Goal: Task Accomplishment & Management: Manage account settings

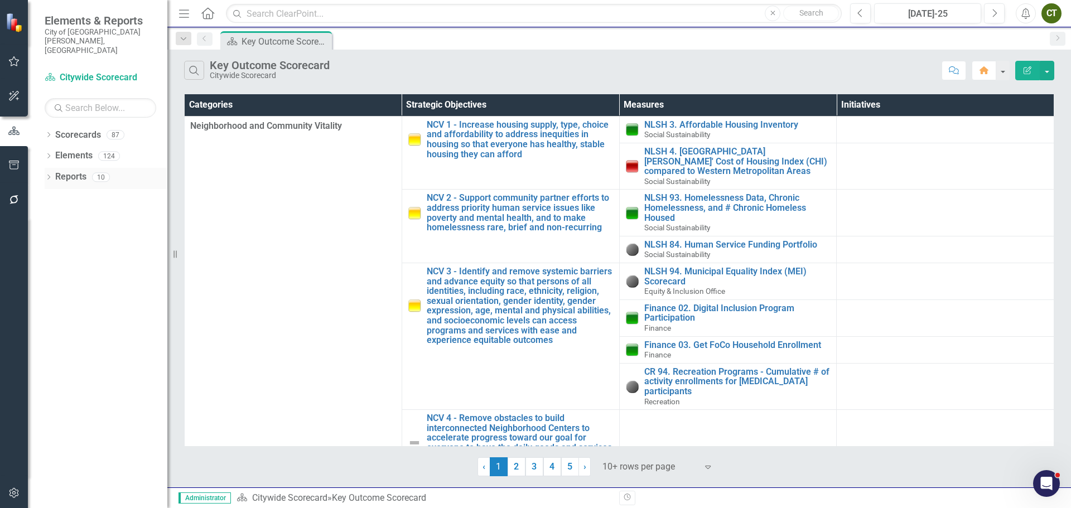
click at [69, 171] on link "Reports" at bounding box center [70, 177] width 31 height 13
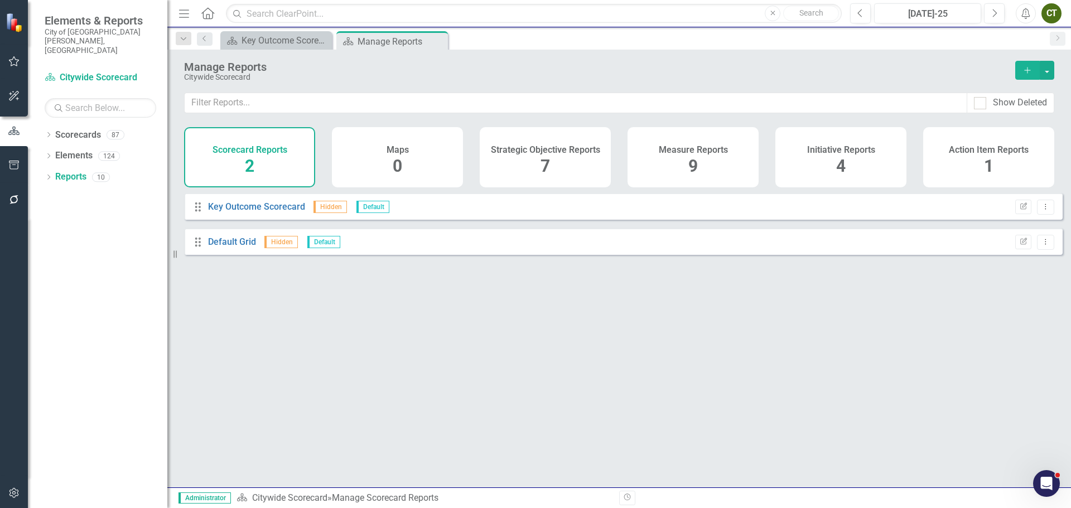
click at [655, 173] on div "Measure Reports 9" at bounding box center [692, 157] width 131 height 60
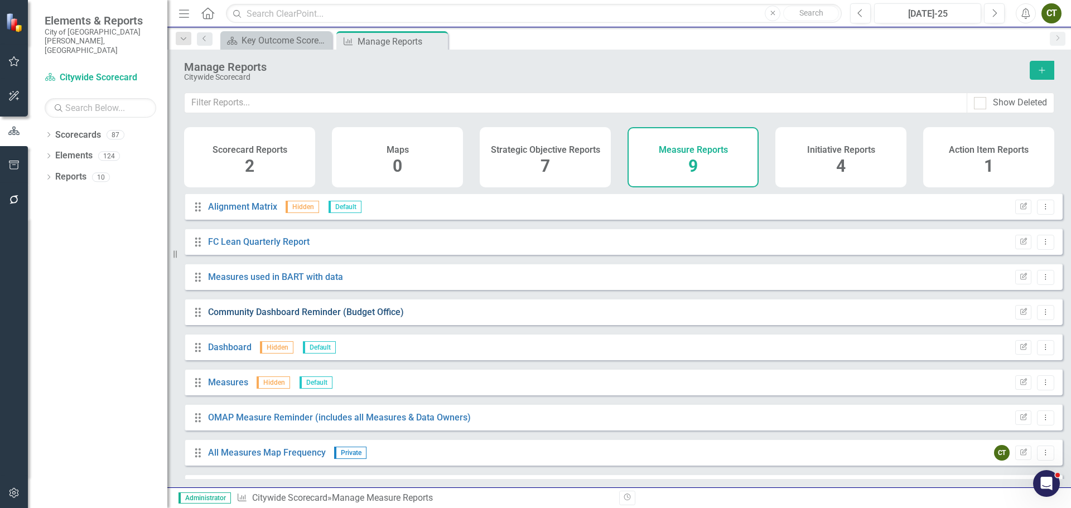
click at [342, 317] on link "Community Dashboard Reminder (Budget Office)" at bounding box center [306, 312] width 196 height 11
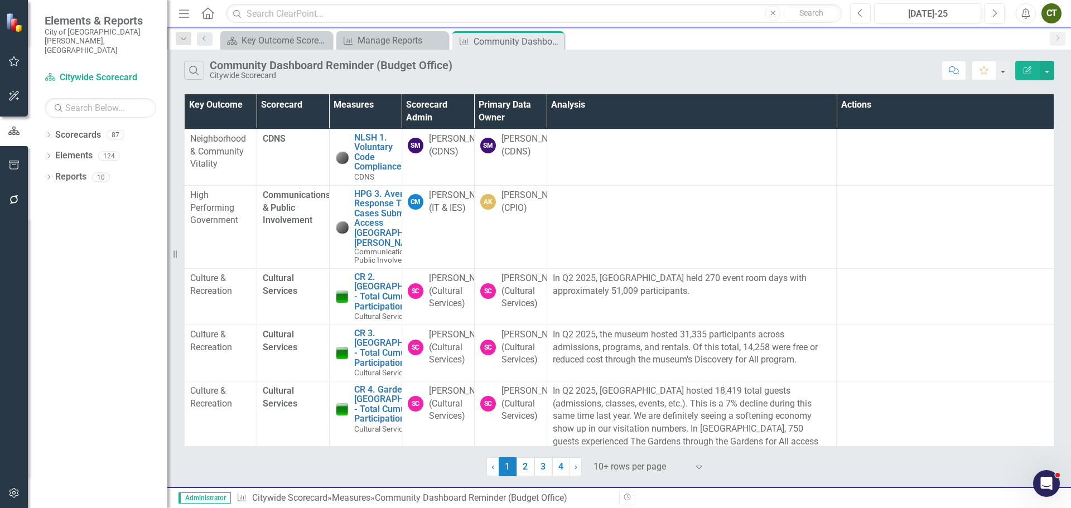
click at [860, 13] on icon "Previous" at bounding box center [860, 13] width 6 height 10
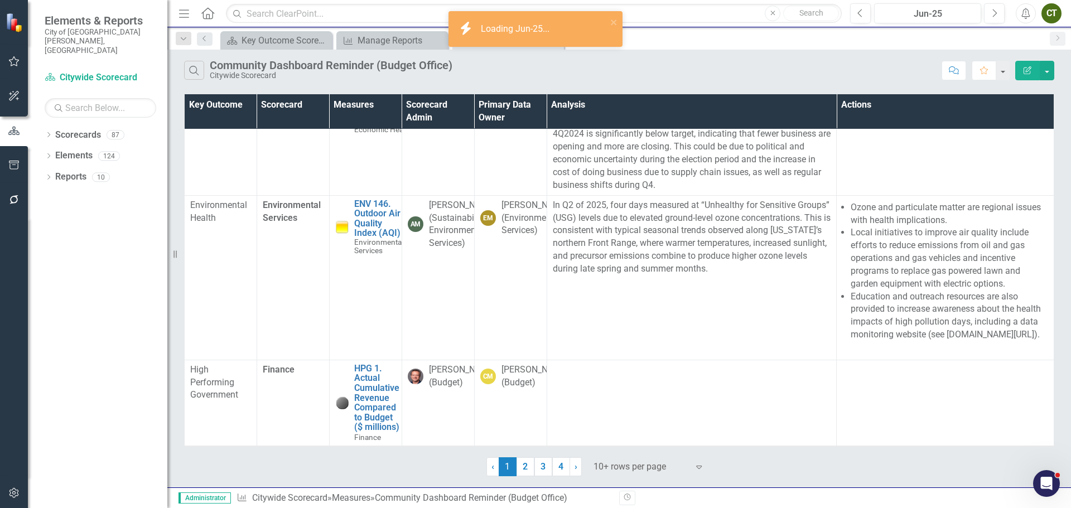
scroll to position [885, 0]
drag, startPoint x: 528, startPoint y: 473, endPoint x: 611, endPoint y: 364, distance: 137.3
click at [528, 473] on link "2" at bounding box center [525, 466] width 18 height 19
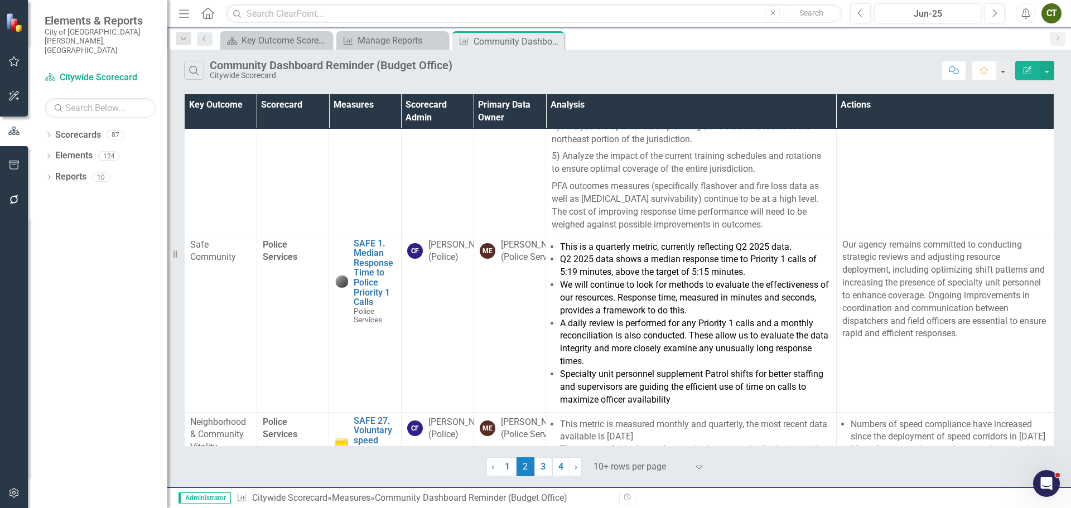
scroll to position [1506, 0]
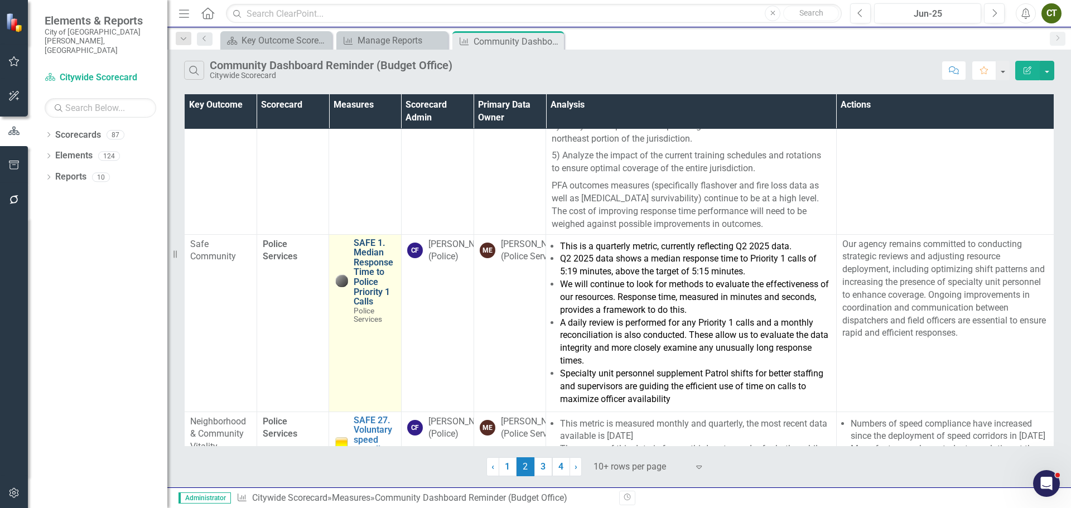
click at [373, 250] on link "SAFE 1. Median Response Time to Police Priority 1 Calls" at bounding box center [375, 272] width 42 height 69
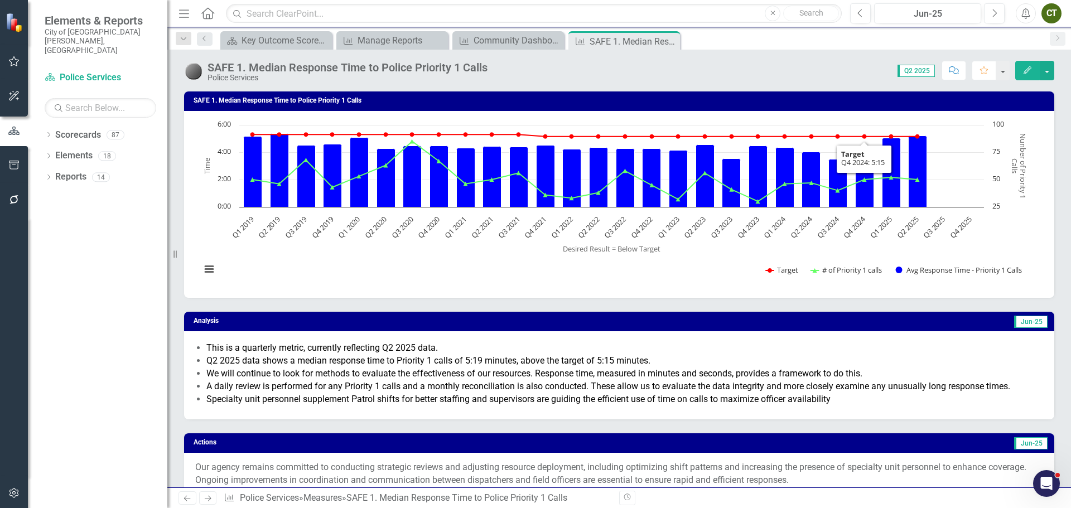
click at [1028, 72] on icon "Edit" at bounding box center [1027, 70] width 10 height 8
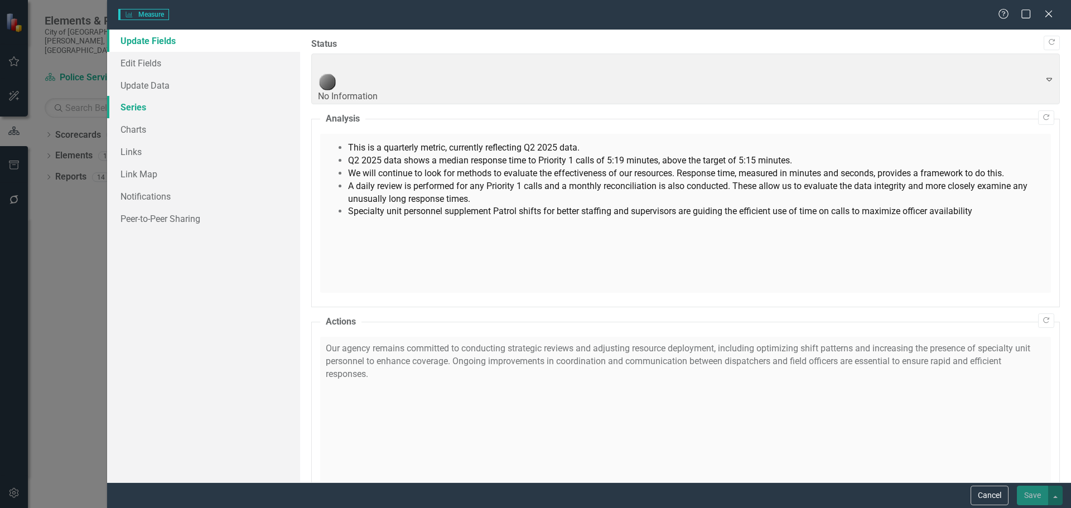
click at [137, 109] on link "Series" at bounding box center [203, 107] width 193 height 22
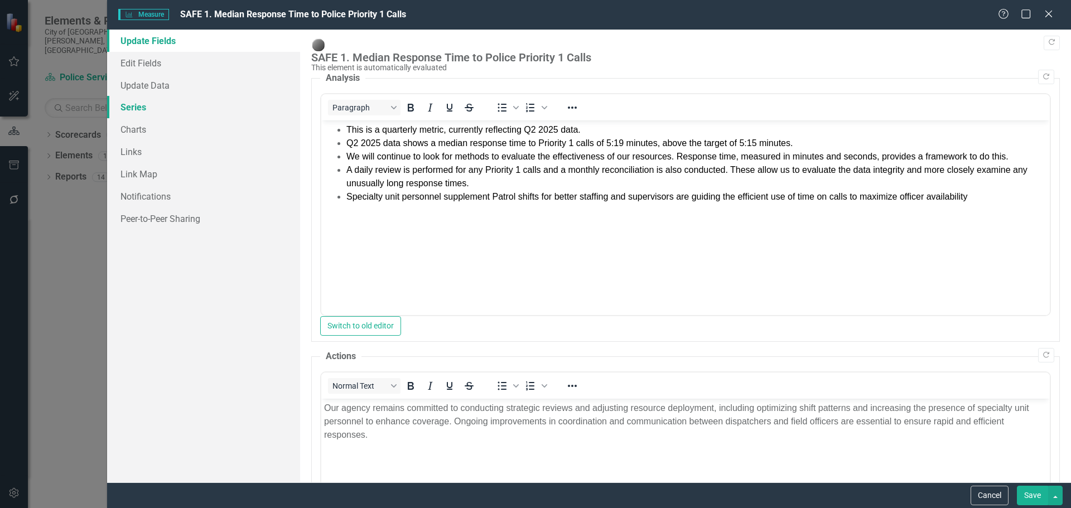
click at [137, 106] on link "Series" at bounding box center [203, 107] width 193 height 22
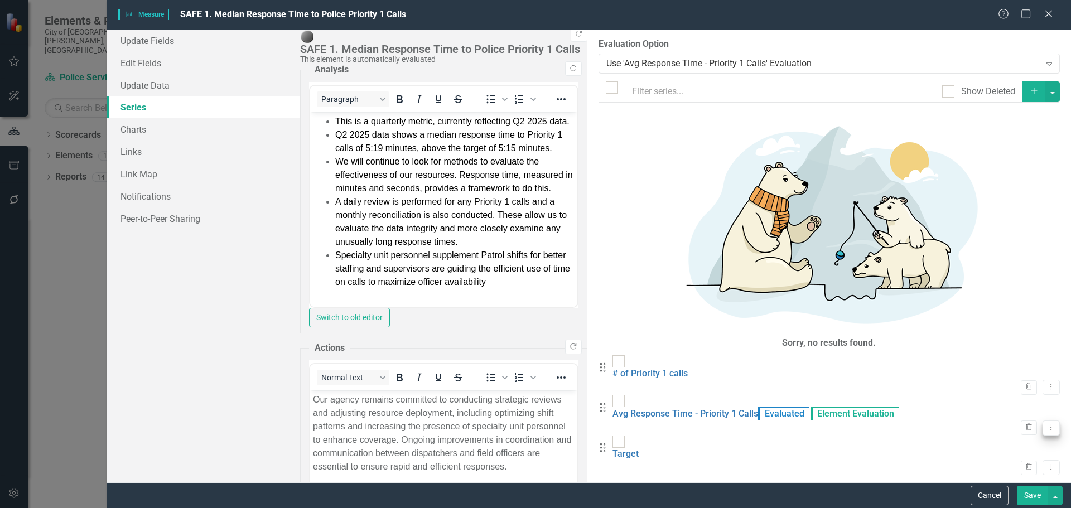
click at [1046, 424] on icon "Dropdown Menu" at bounding box center [1050, 427] width 9 height 7
click at [1018, 178] on link "Edit Edit Measure Series" at bounding box center [986, 176] width 127 height 21
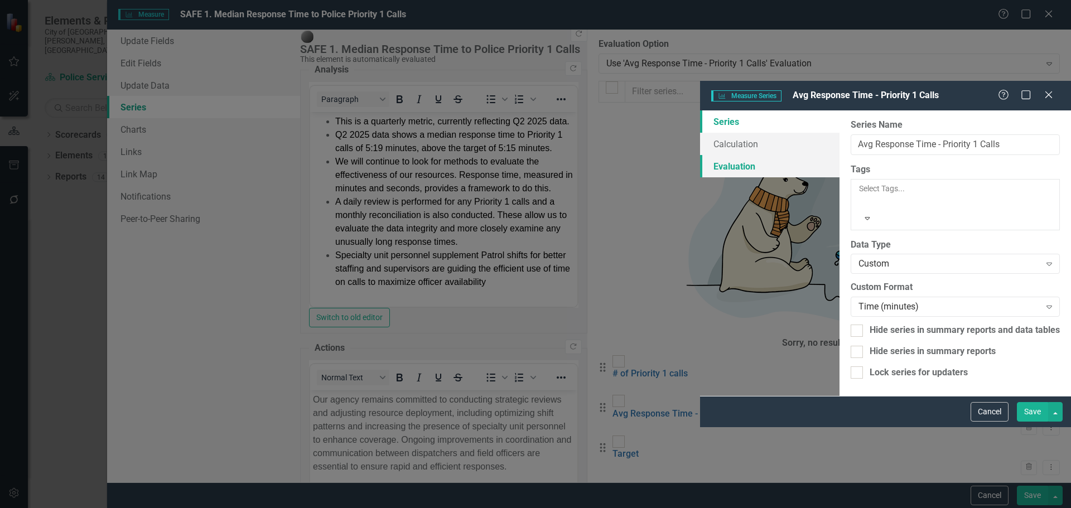
click at [700, 155] on link "Evaluation" at bounding box center [769, 166] width 139 height 22
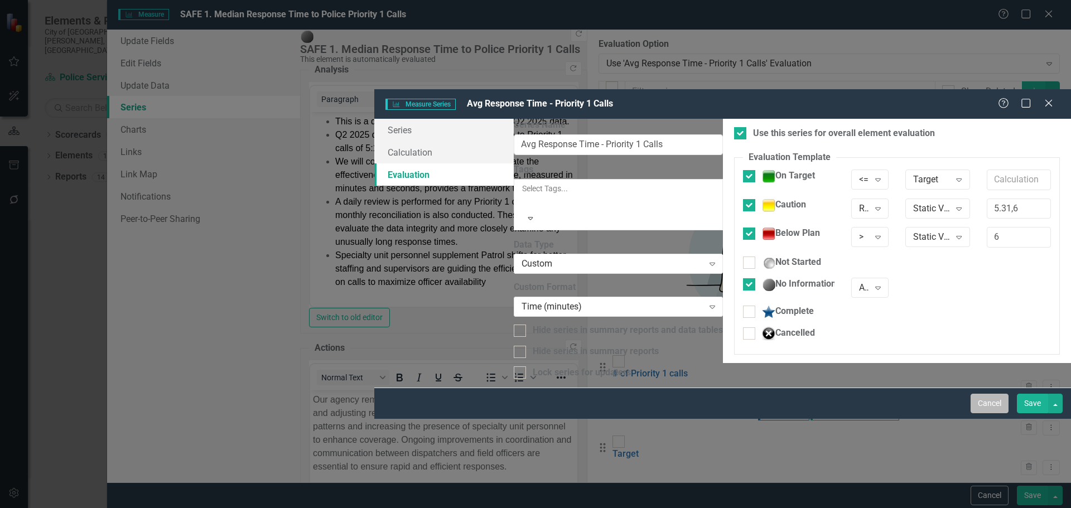
click at [985, 413] on button "Cancel" at bounding box center [989, 404] width 38 height 20
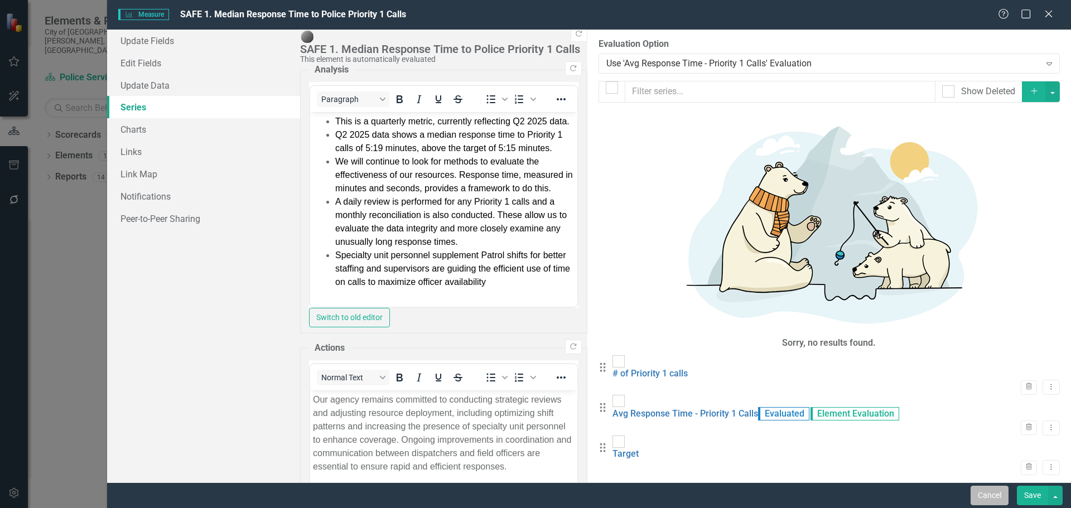
click at [987, 497] on button "Cancel" at bounding box center [989, 496] width 38 height 20
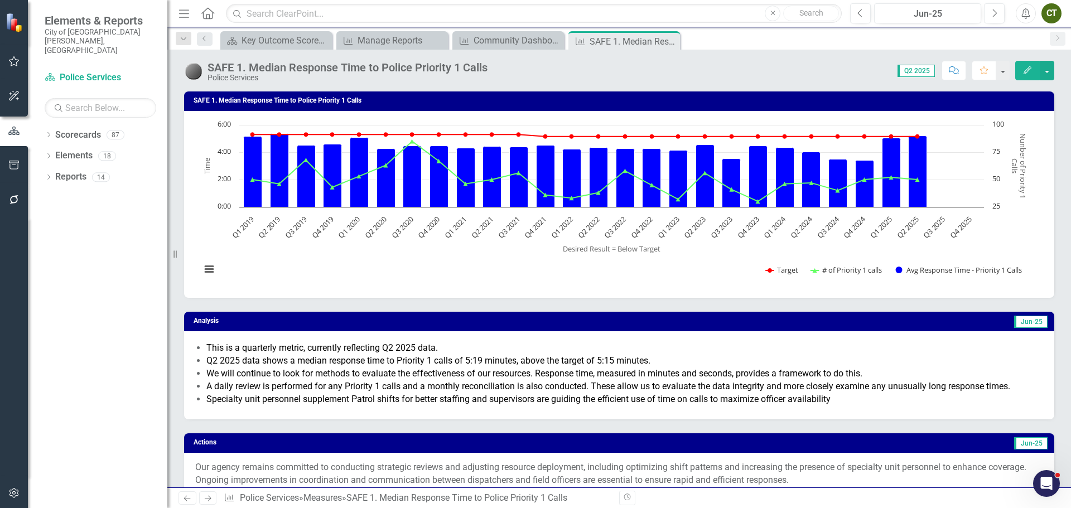
click at [1026, 71] on icon "Edit" at bounding box center [1027, 70] width 10 height 8
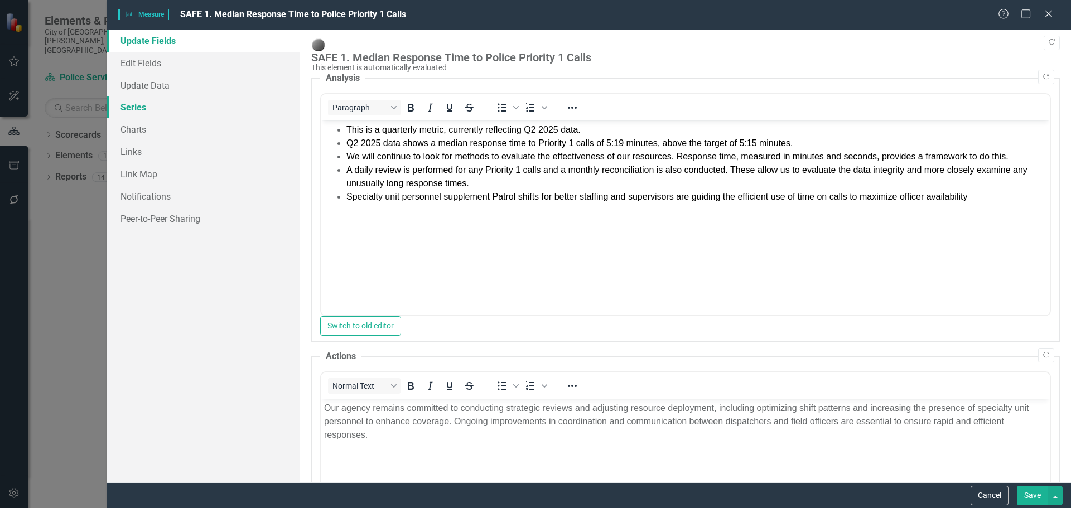
click at [126, 106] on link "Series" at bounding box center [203, 107] width 193 height 22
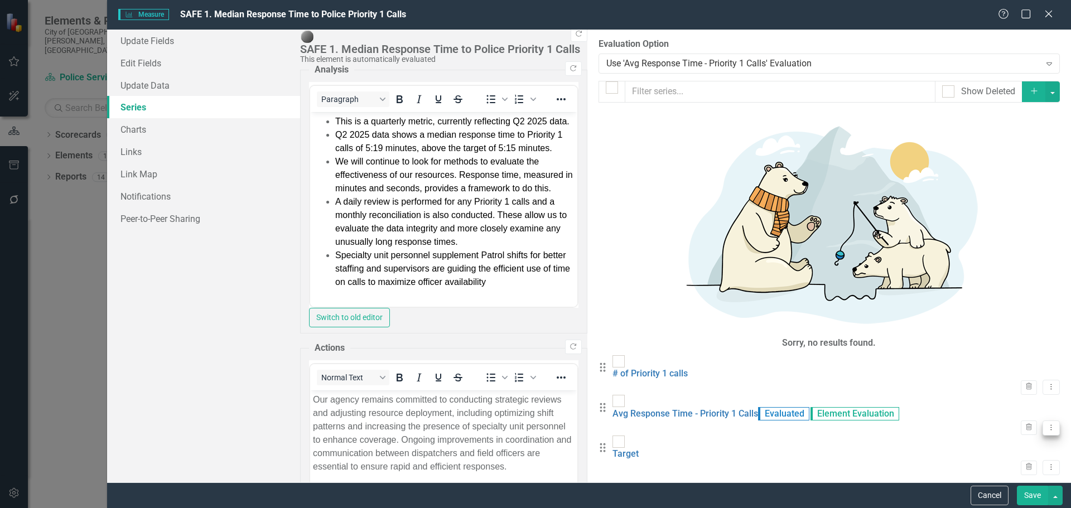
click at [1048, 420] on button "Dropdown Menu" at bounding box center [1050, 427] width 17 height 15
click at [1013, 177] on link "Edit Edit Measure Series" at bounding box center [986, 176] width 127 height 21
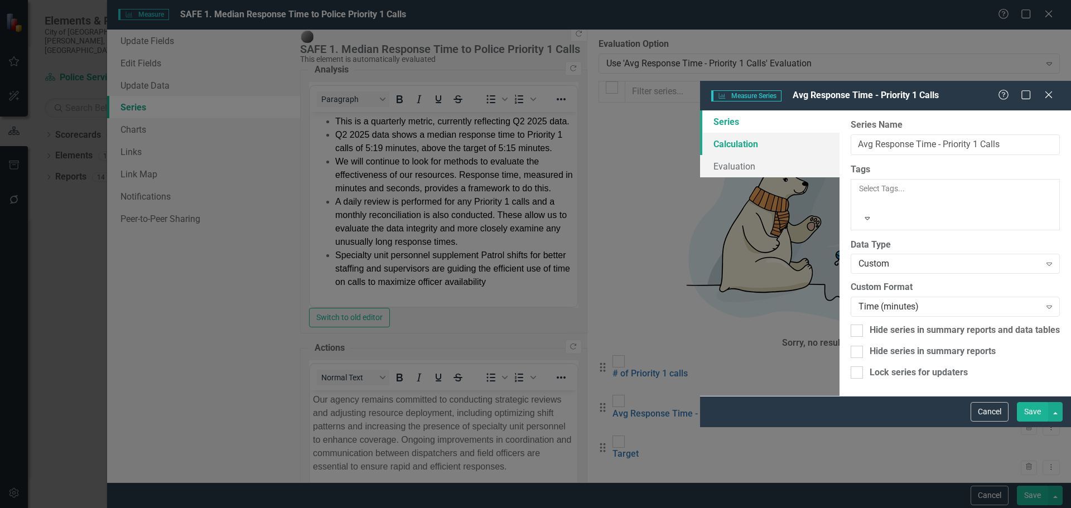
click at [700, 133] on link "Calculation" at bounding box center [769, 144] width 139 height 22
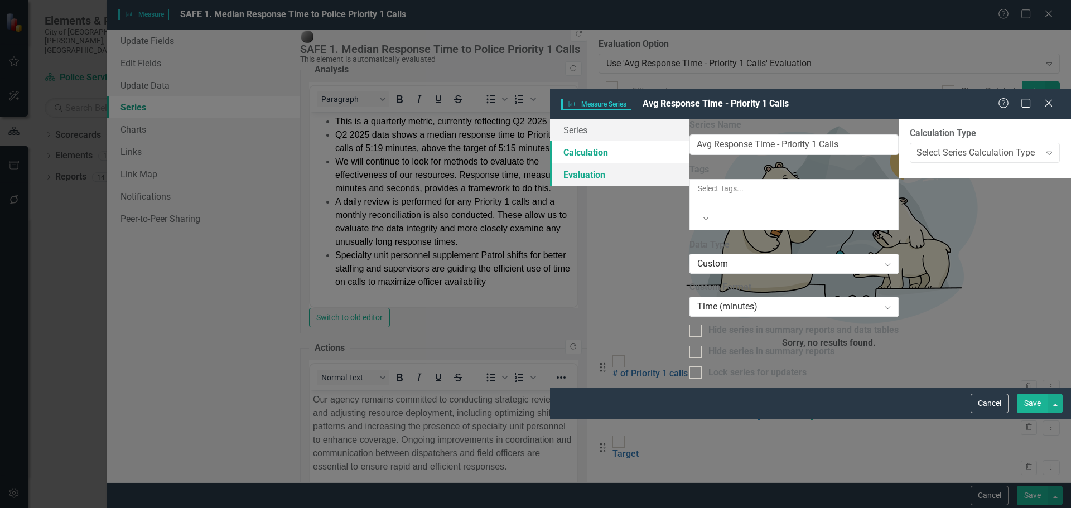
click at [550, 163] on link "Evaluation" at bounding box center [619, 174] width 139 height 22
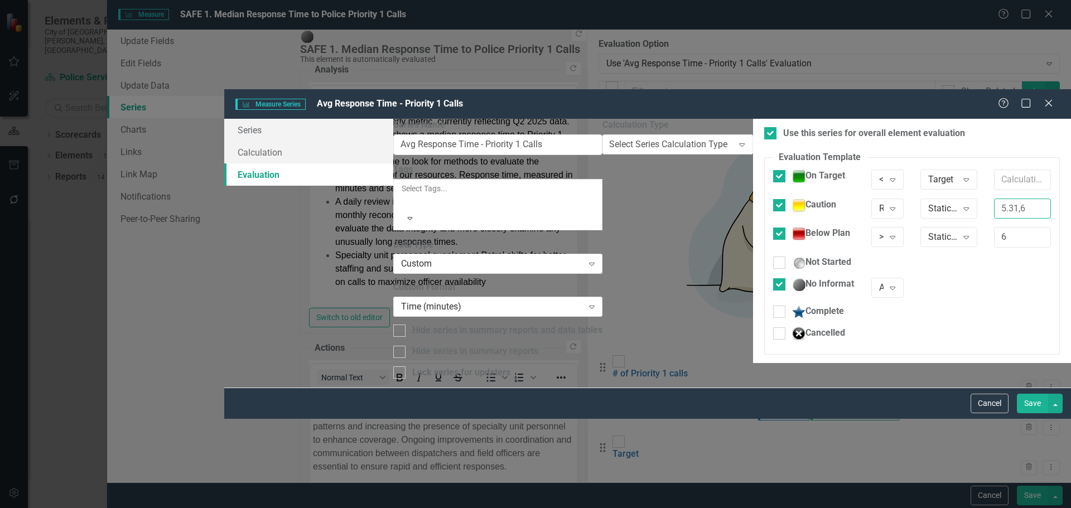
click at [994, 199] on input "5.31,6" at bounding box center [1022, 209] width 57 height 21
type input "5.15,6"
click at [1035, 413] on button "Save" at bounding box center [1032, 404] width 31 height 20
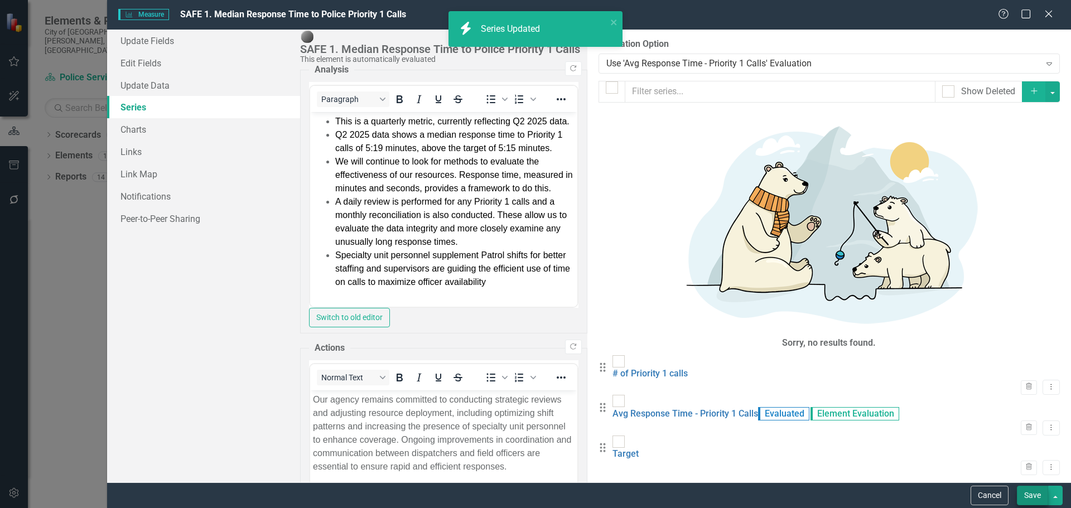
click at [1037, 494] on button "Save" at bounding box center [1032, 496] width 31 height 20
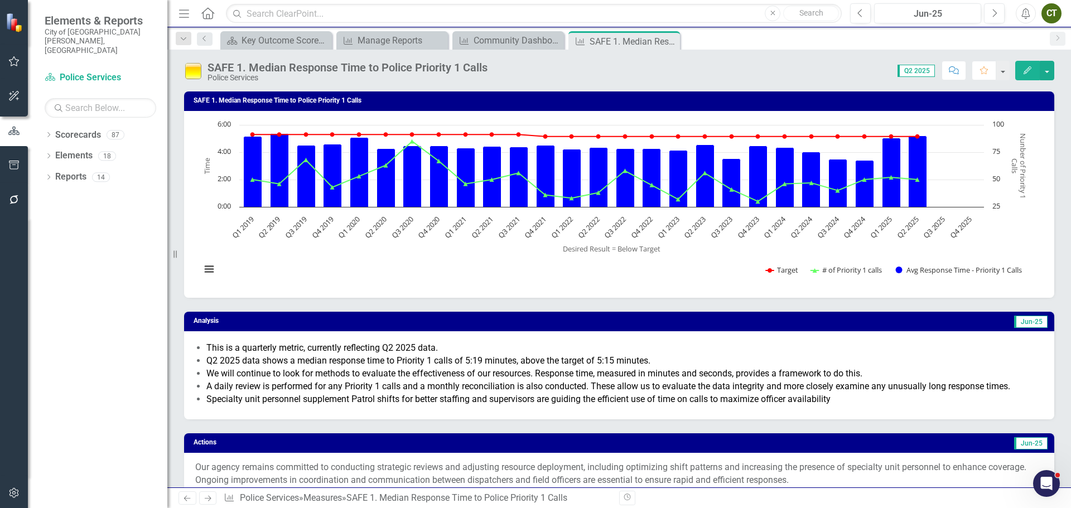
click at [1029, 68] on icon "Edit" at bounding box center [1027, 70] width 10 height 8
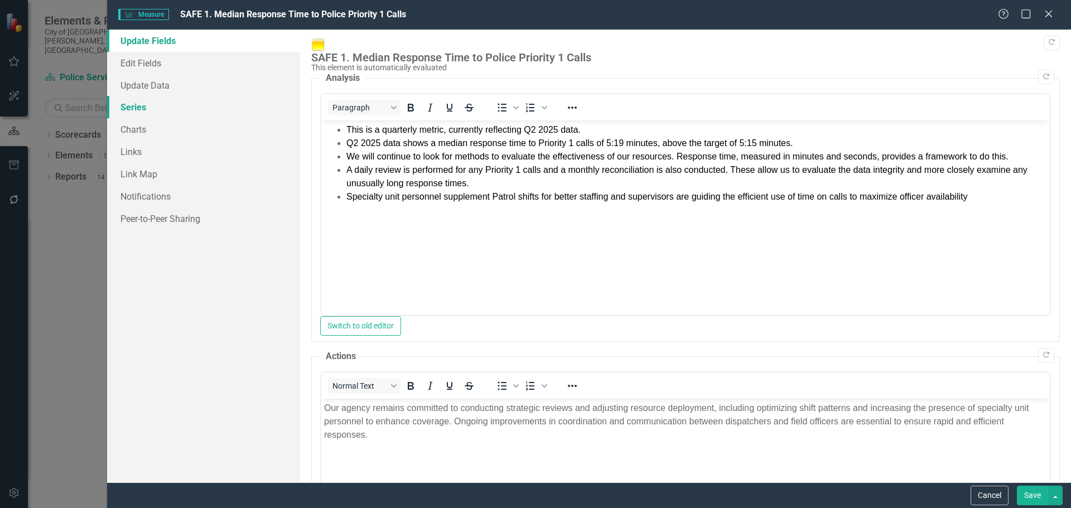
click at [137, 105] on link "Series" at bounding box center [203, 107] width 193 height 22
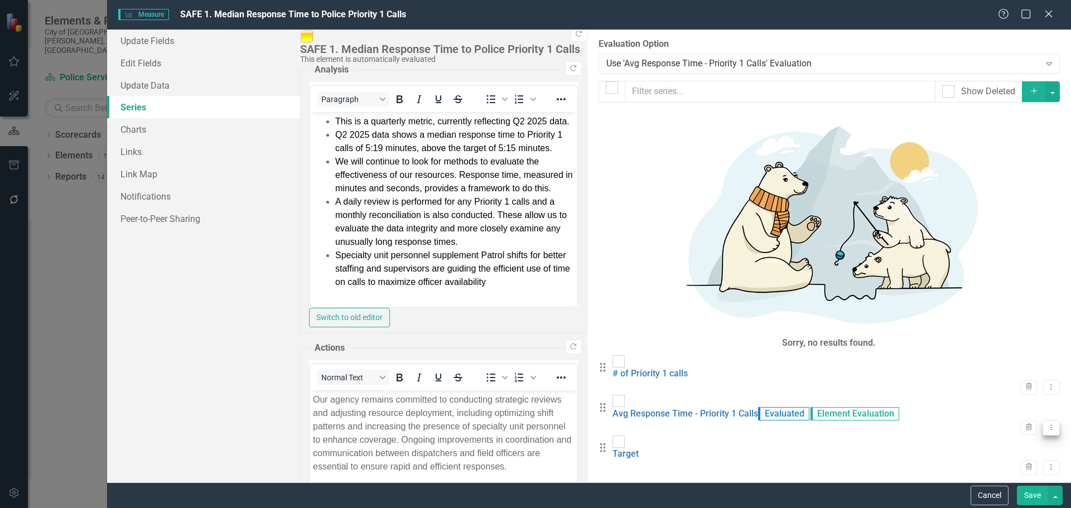
click at [1046, 424] on icon "Dropdown Menu" at bounding box center [1050, 427] width 9 height 7
click at [1021, 183] on link "Edit Edit Measure Series" at bounding box center [986, 176] width 127 height 21
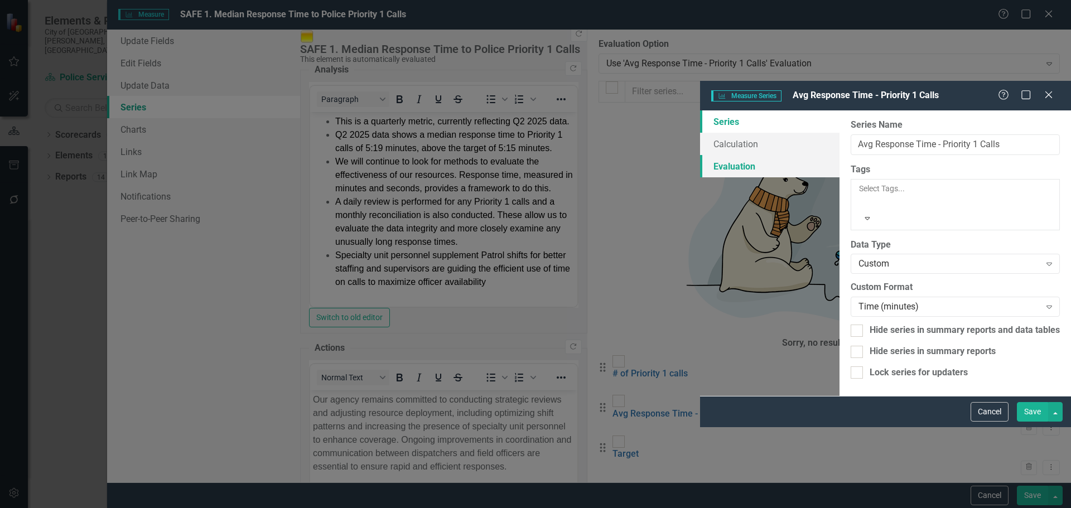
click at [700, 155] on link "Evaluation" at bounding box center [769, 166] width 139 height 22
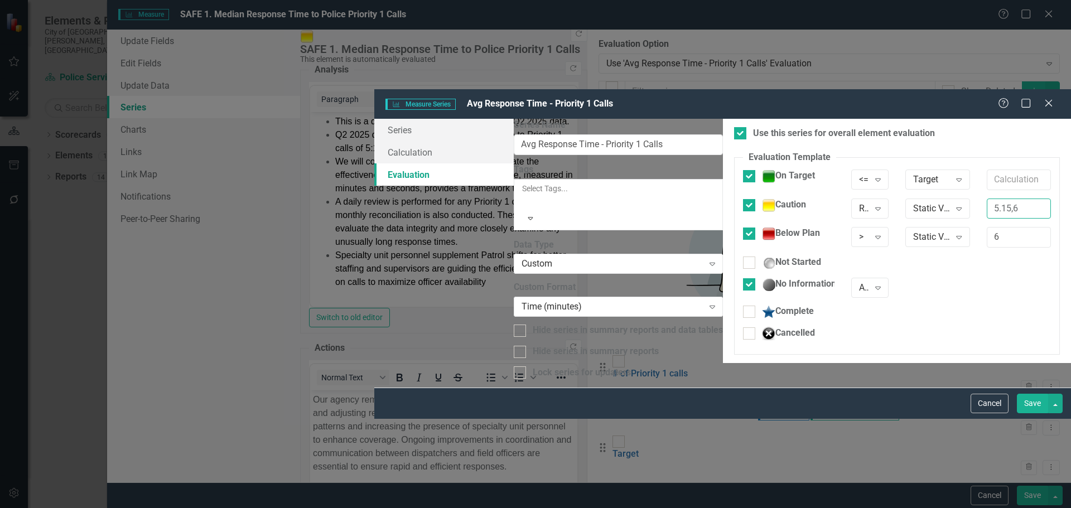
drag, startPoint x: 918, startPoint y: 118, endPoint x: 919, endPoint y: 129, distance: 11.8
click at [986, 199] on input "5.15,6" at bounding box center [1018, 209] width 64 height 21
type input "5.25,6"
click at [1039, 413] on button "Save" at bounding box center [1032, 404] width 31 height 20
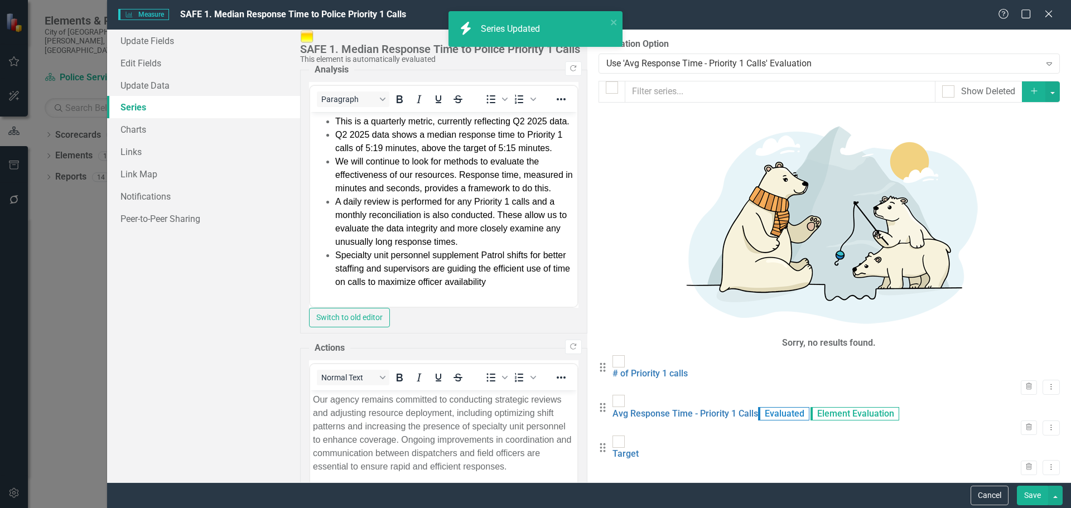
click at [1029, 495] on button "Save" at bounding box center [1032, 496] width 31 height 20
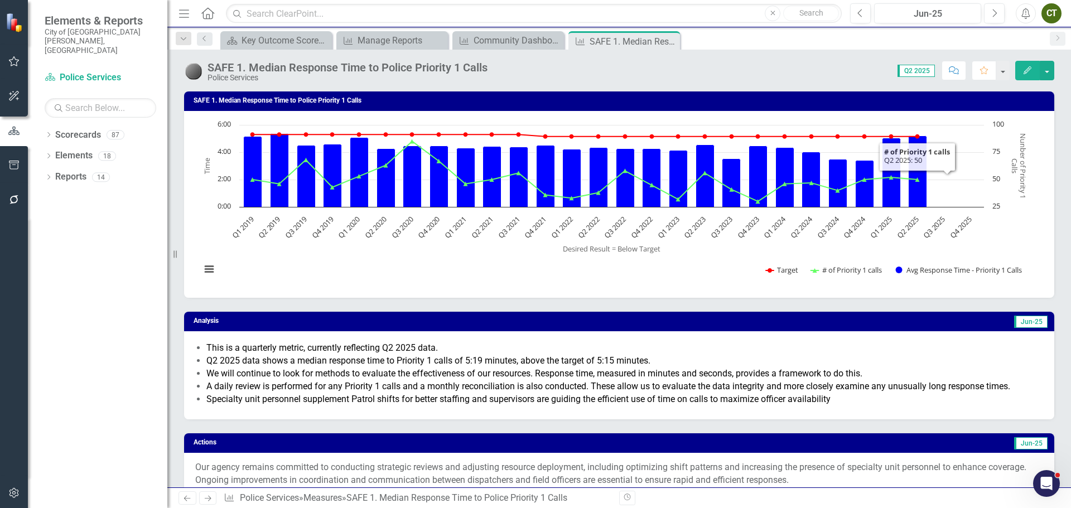
click at [1030, 70] on icon "Edit" at bounding box center [1027, 70] width 10 height 8
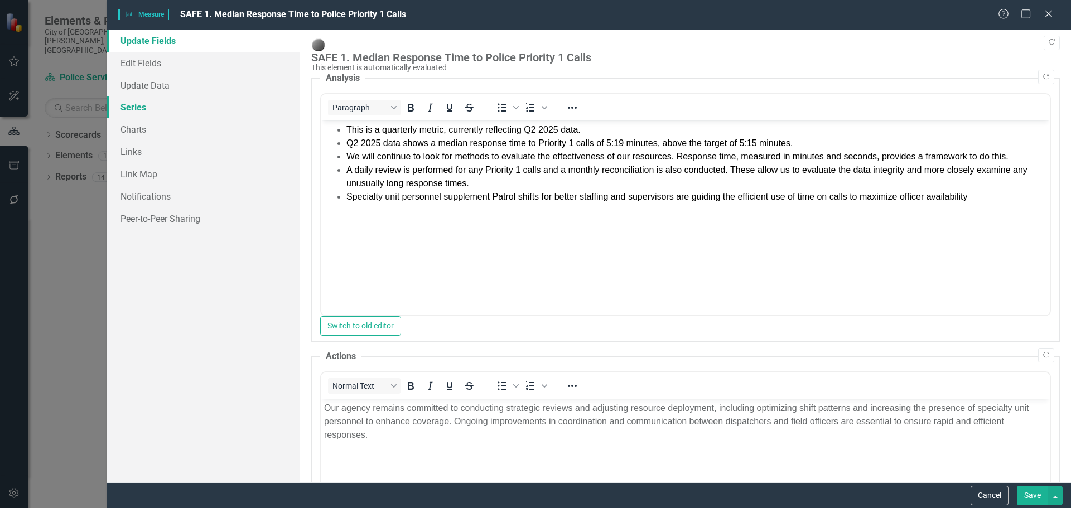
click at [133, 104] on link "Series" at bounding box center [203, 107] width 193 height 22
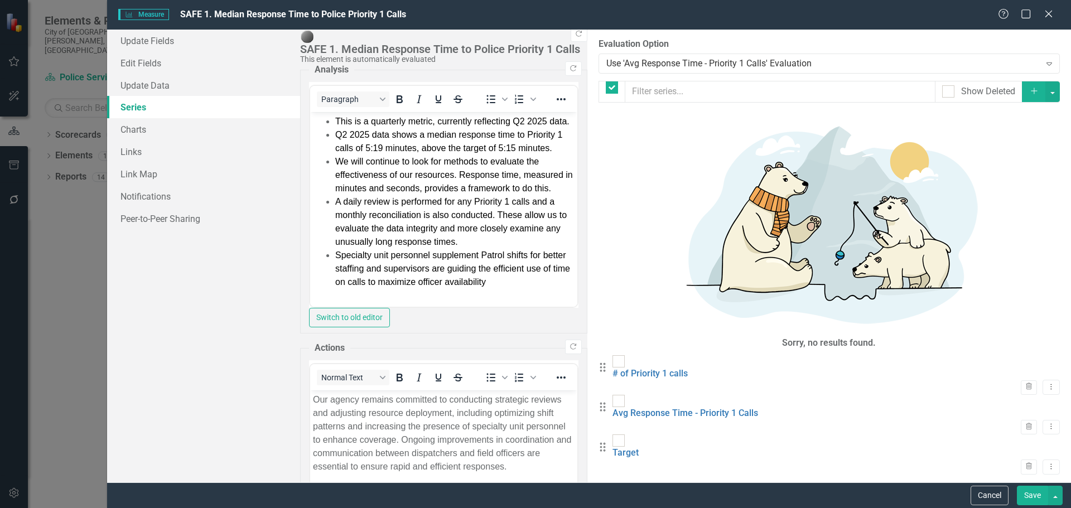
checkbox input "false"
click at [1046, 424] on icon "Dropdown Menu" at bounding box center [1050, 427] width 9 height 7
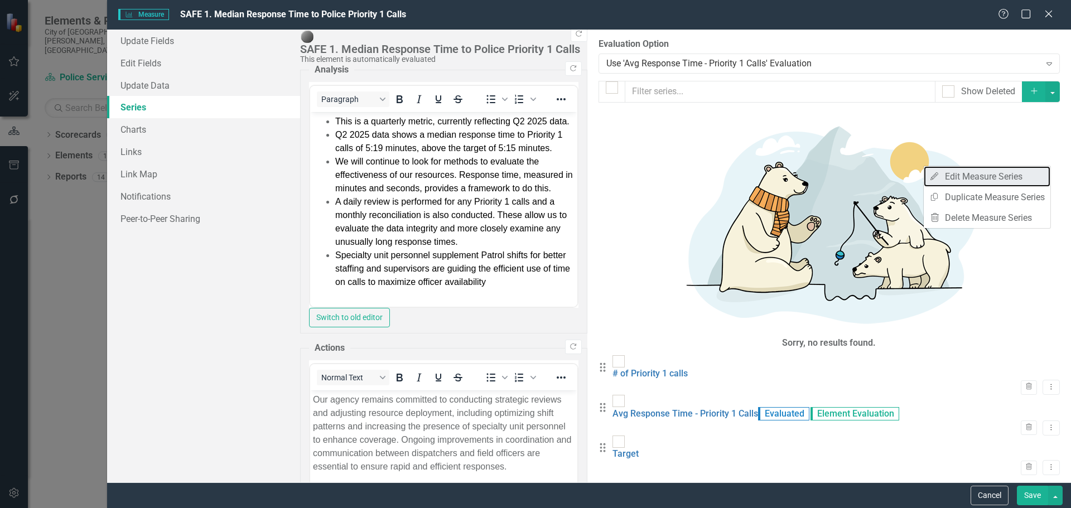
click at [1025, 178] on link "Edit Edit Measure Series" at bounding box center [986, 176] width 127 height 21
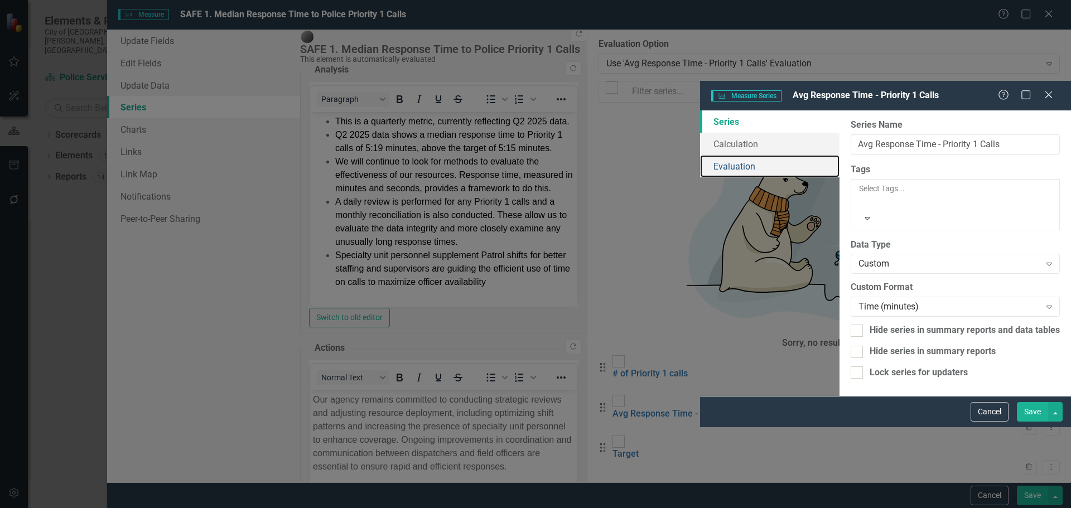
click at [700, 155] on link "Evaluation" at bounding box center [769, 166] width 139 height 22
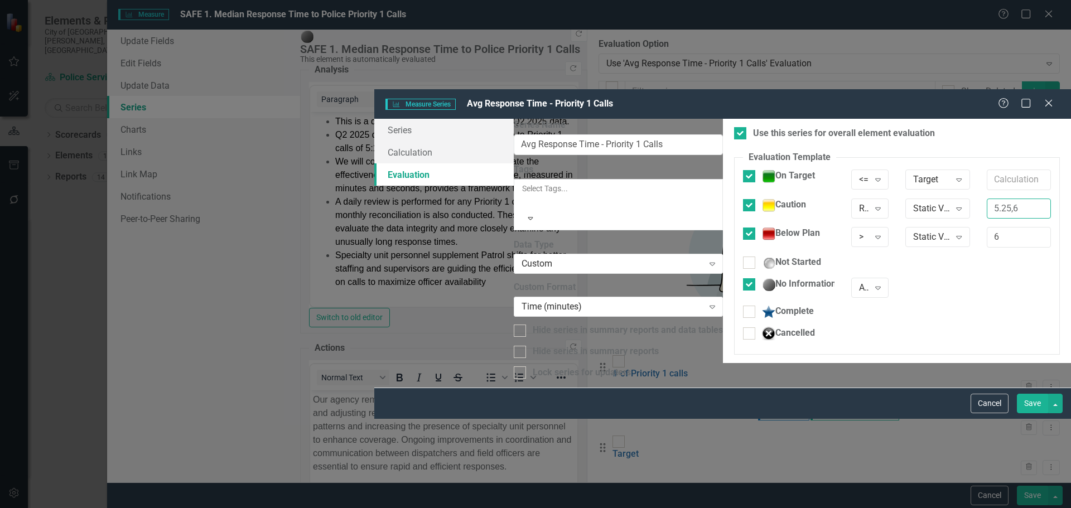
click at [986, 199] on input "5.25,6" at bounding box center [1018, 209] width 64 height 21
type input "5.15,6"
click at [1038, 413] on button "Save" at bounding box center [1032, 404] width 31 height 20
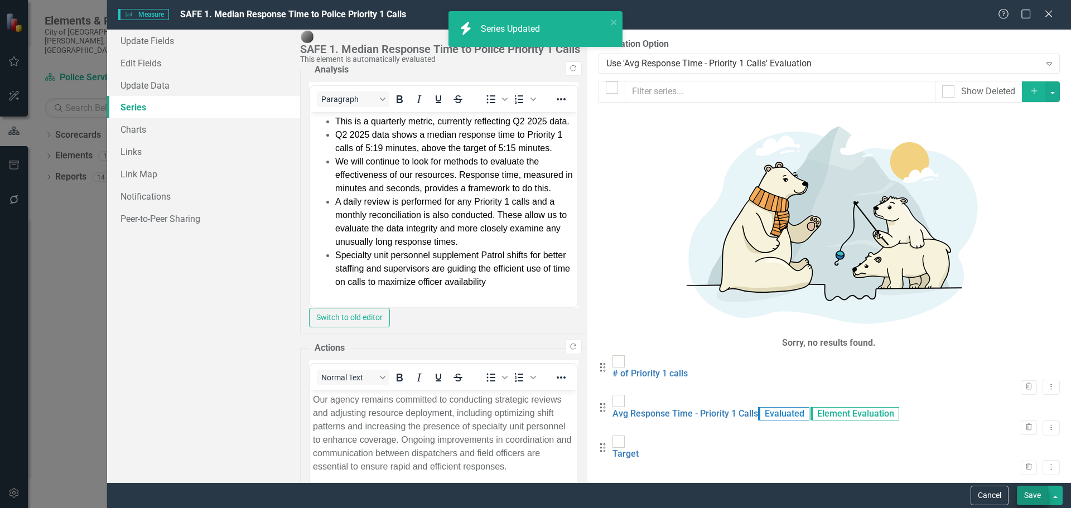
click at [1034, 498] on button "Save" at bounding box center [1032, 496] width 31 height 20
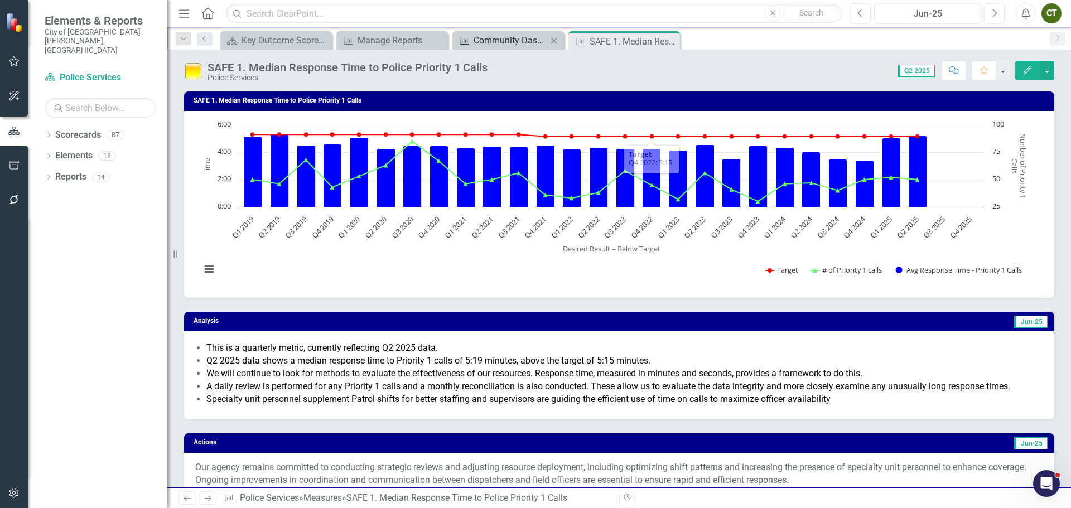
click at [501, 43] on div "Community Dashboard Reminder (Budget Office)" at bounding box center [510, 40] width 74 height 14
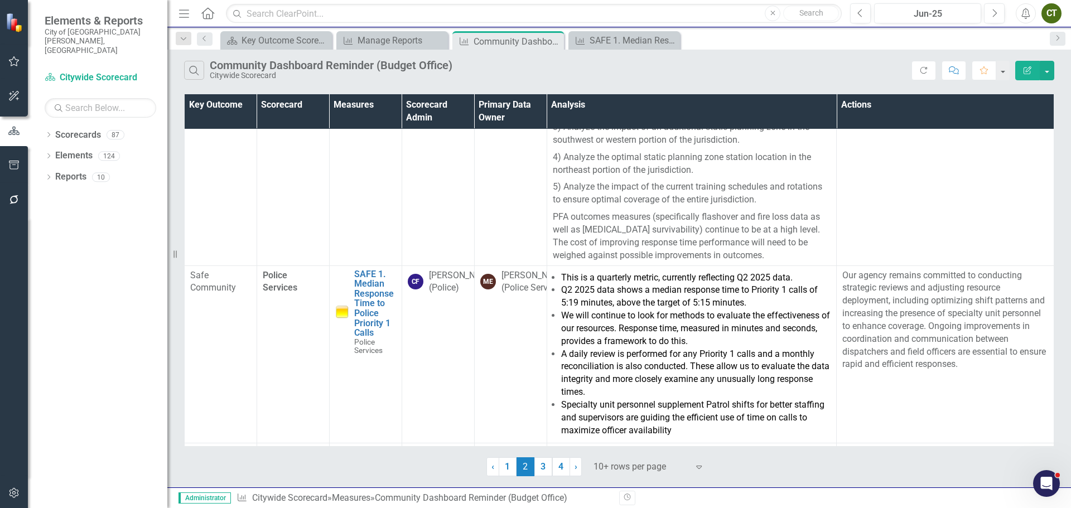
scroll to position [1809, 0]
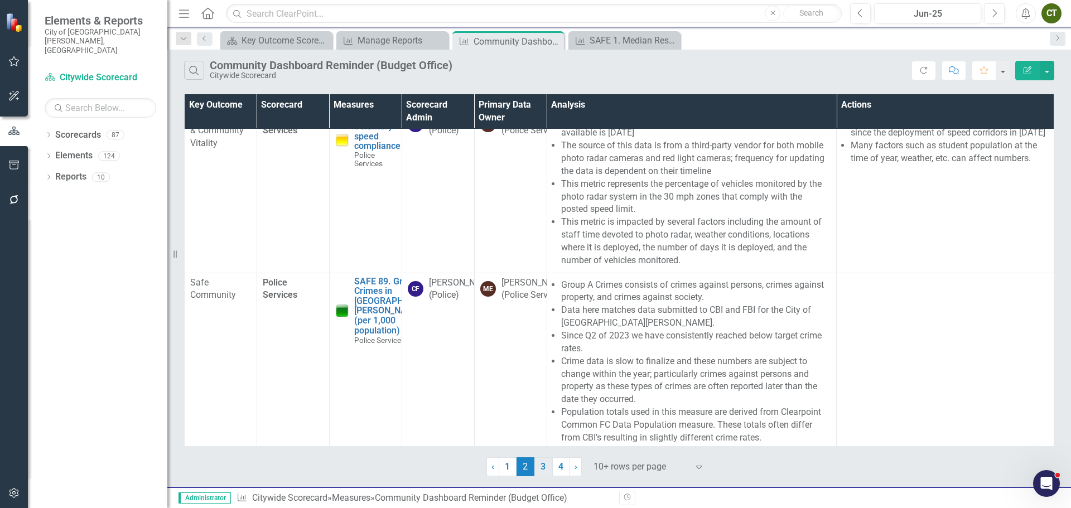
click at [539, 470] on link "3" at bounding box center [543, 466] width 18 height 19
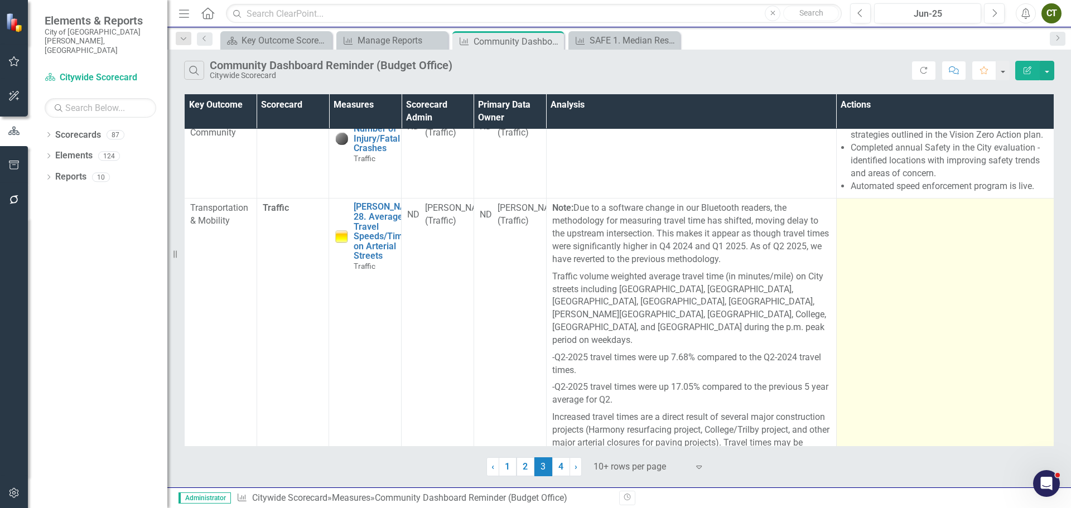
scroll to position [1056, 0]
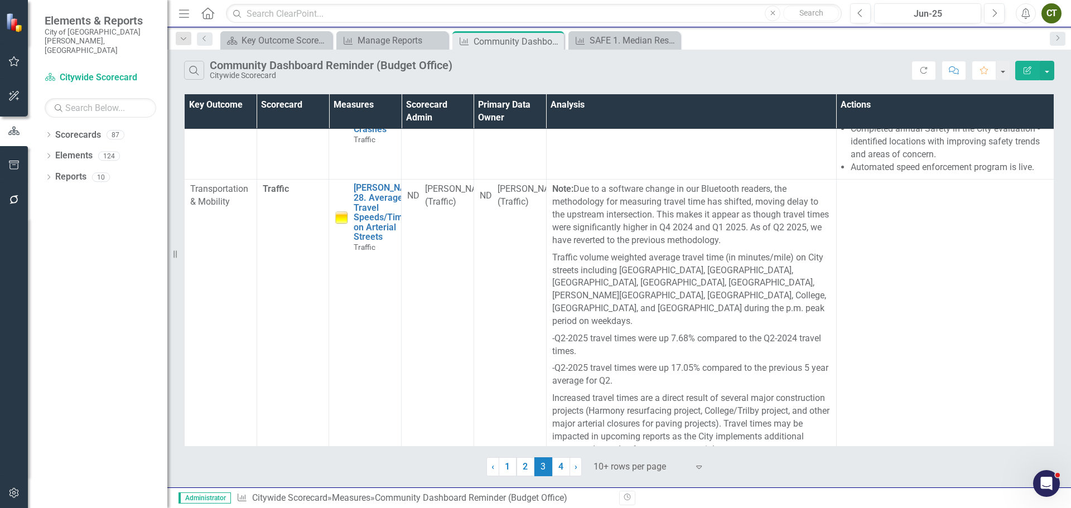
drag, startPoint x: 559, startPoint y: 472, endPoint x: 670, endPoint y: 352, distance: 163.0
click at [559, 472] on link "4" at bounding box center [561, 466] width 18 height 19
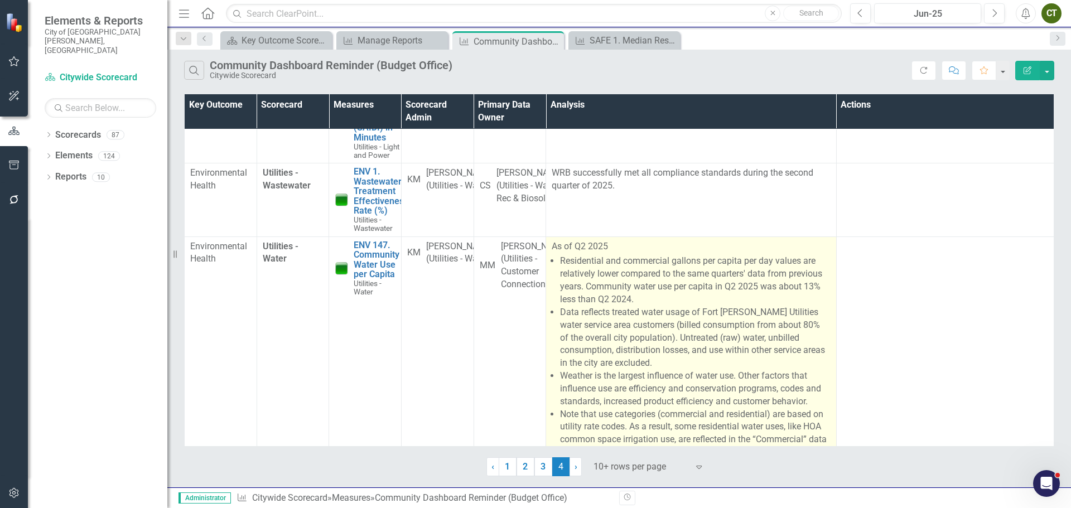
scroll to position [243, 0]
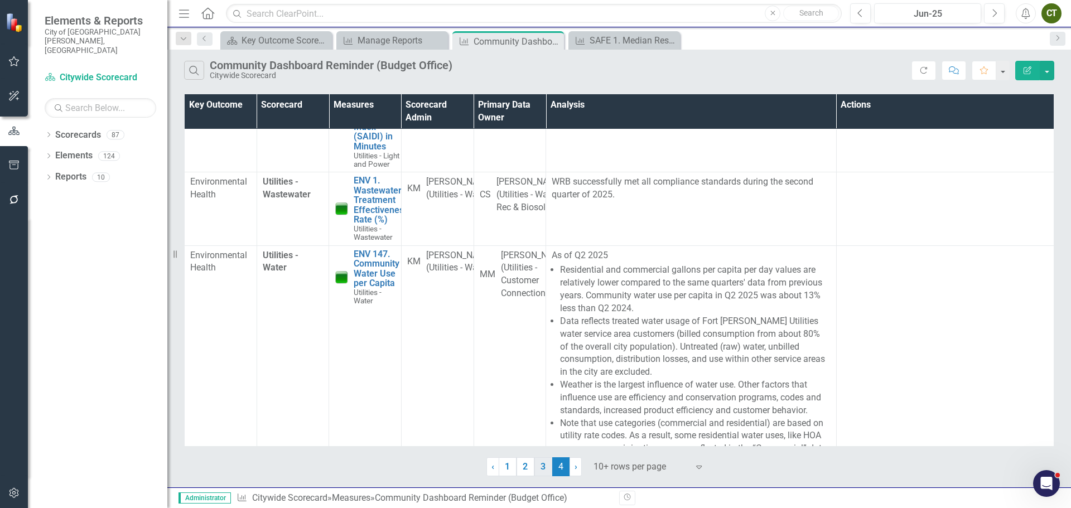
click at [545, 471] on link "3" at bounding box center [543, 466] width 18 height 19
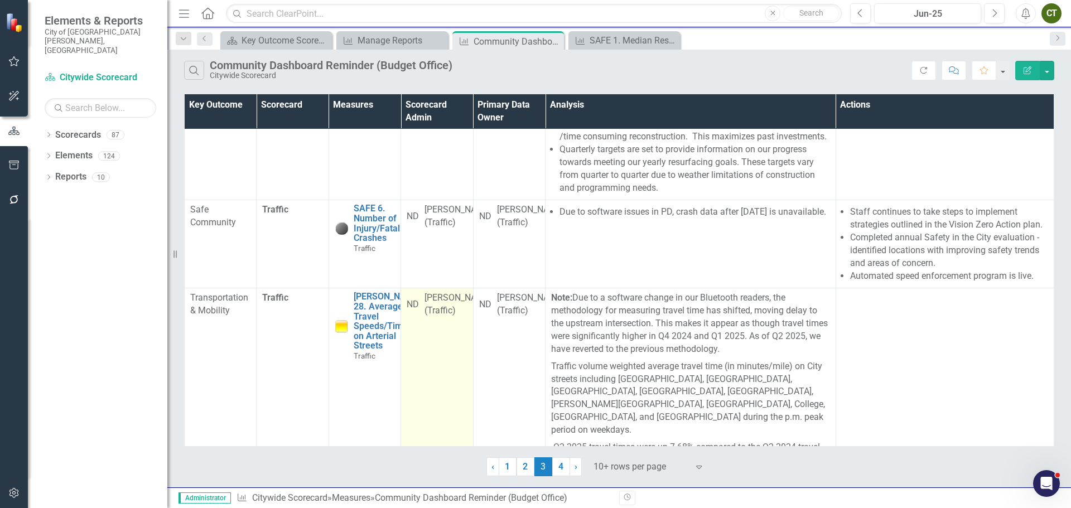
scroll to position [948, 0]
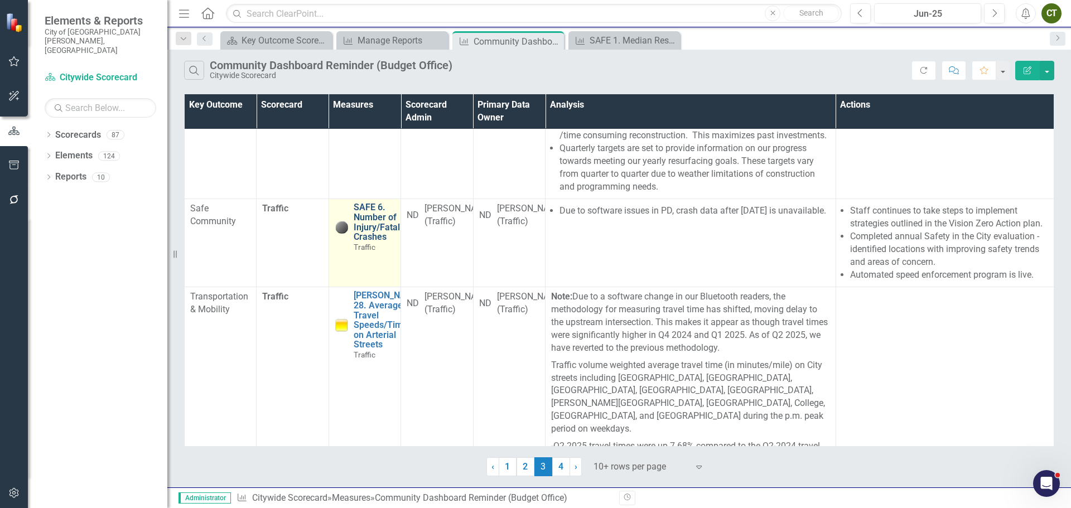
click at [377, 220] on link "SAFE 6. Number of Injury/Fatal Crashes" at bounding box center [377, 221] width 46 height 39
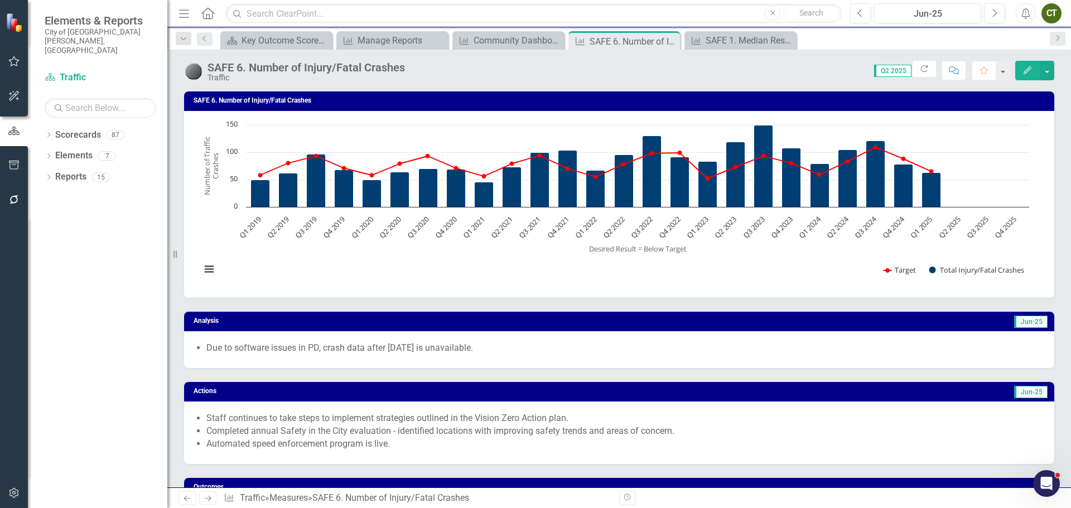
scroll to position [279, 0]
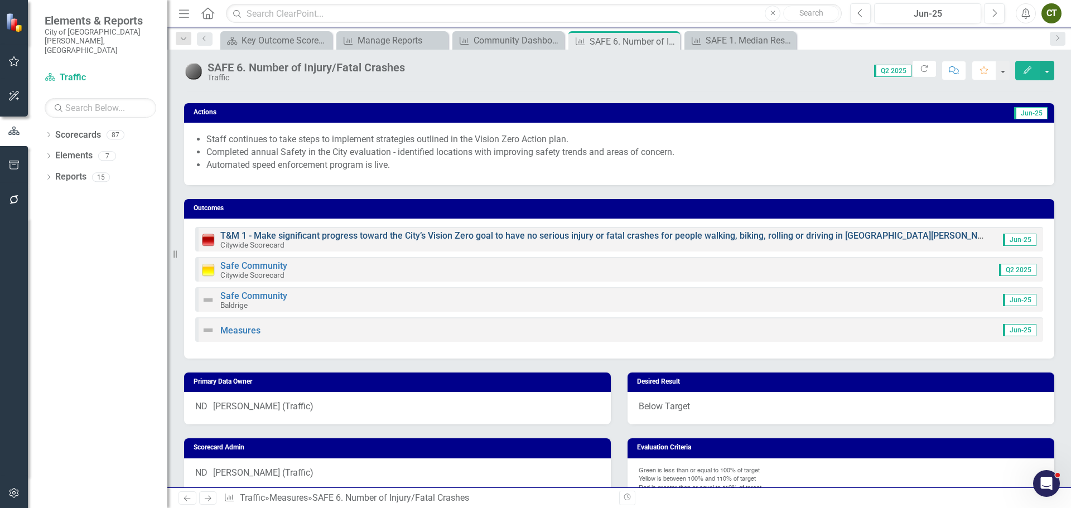
click at [403, 234] on link "T&M 1 - Make significant progress toward the City’s Vision Zero goal to have no…" at bounding box center [609, 235] width 778 height 11
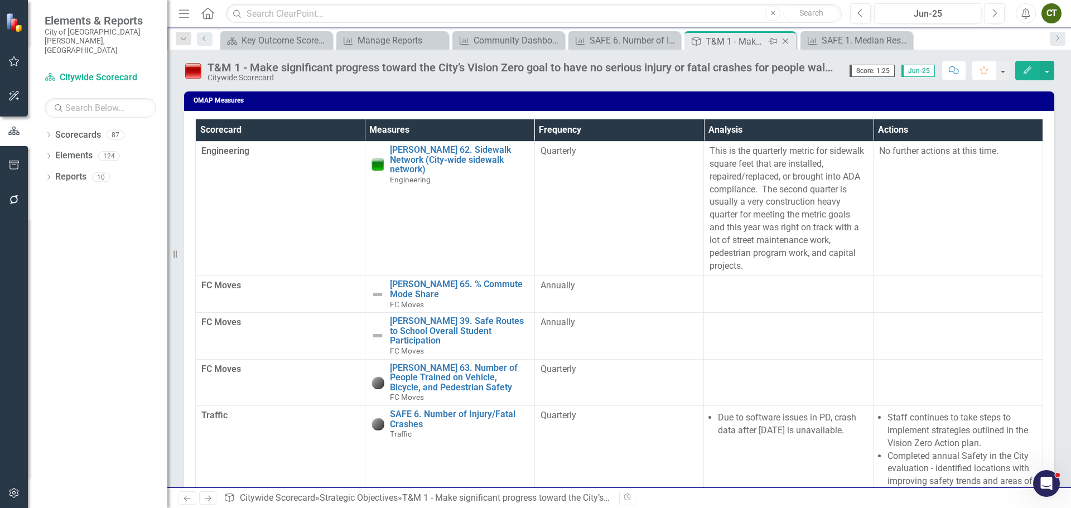
click at [788, 42] on icon "Close" at bounding box center [785, 41] width 11 height 9
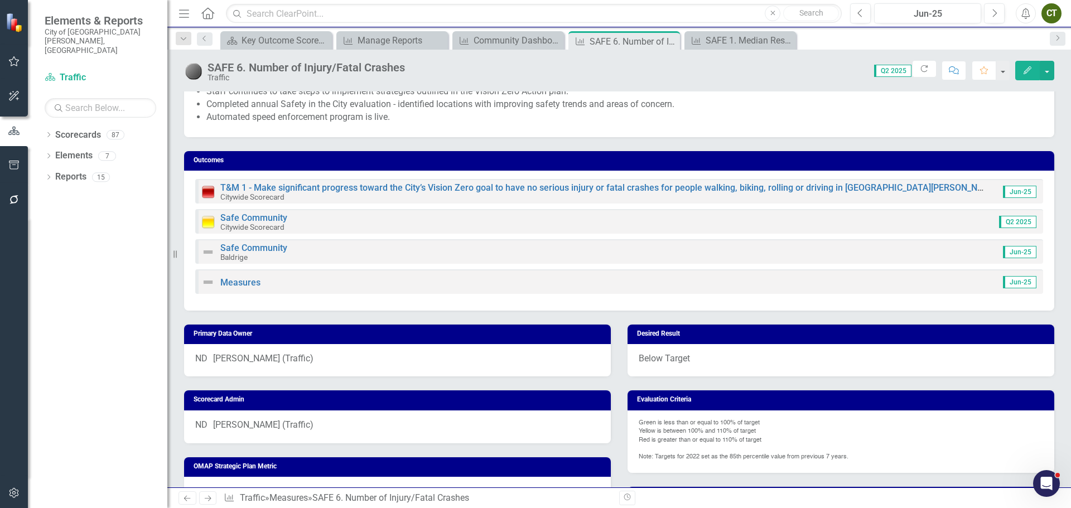
scroll to position [335, 0]
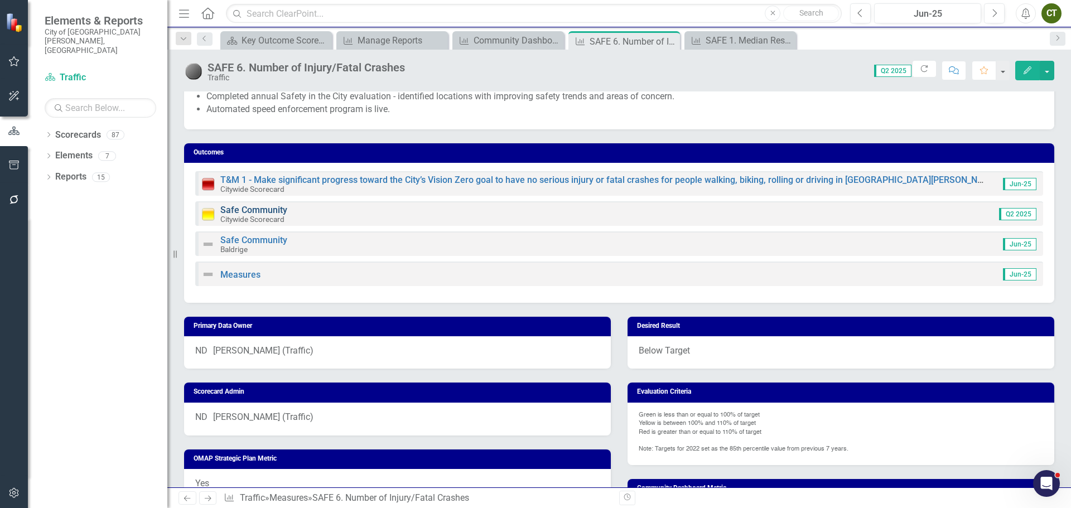
click at [263, 206] on link "Safe Community" at bounding box center [253, 210] width 67 height 11
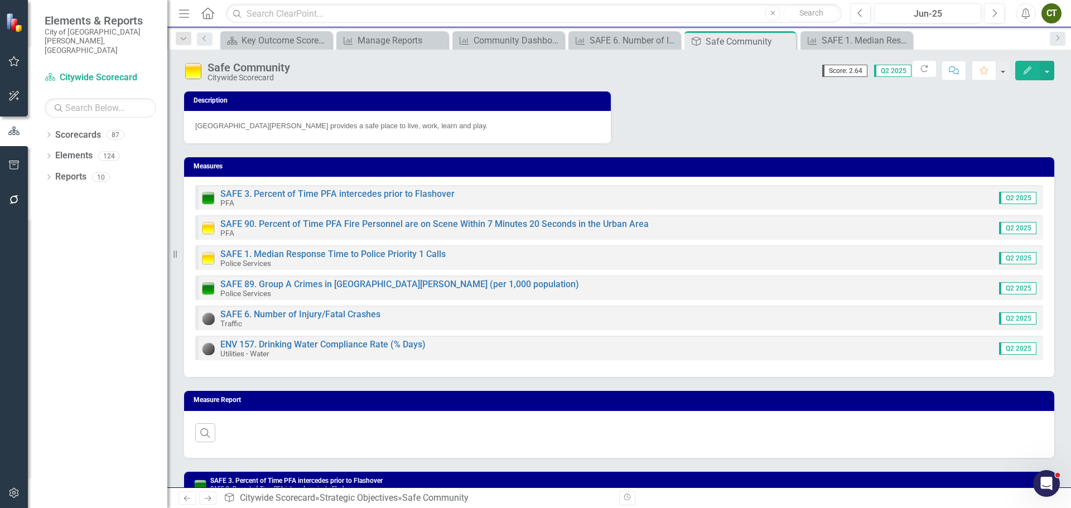
click at [1027, 71] on icon "Edit" at bounding box center [1027, 70] width 10 height 8
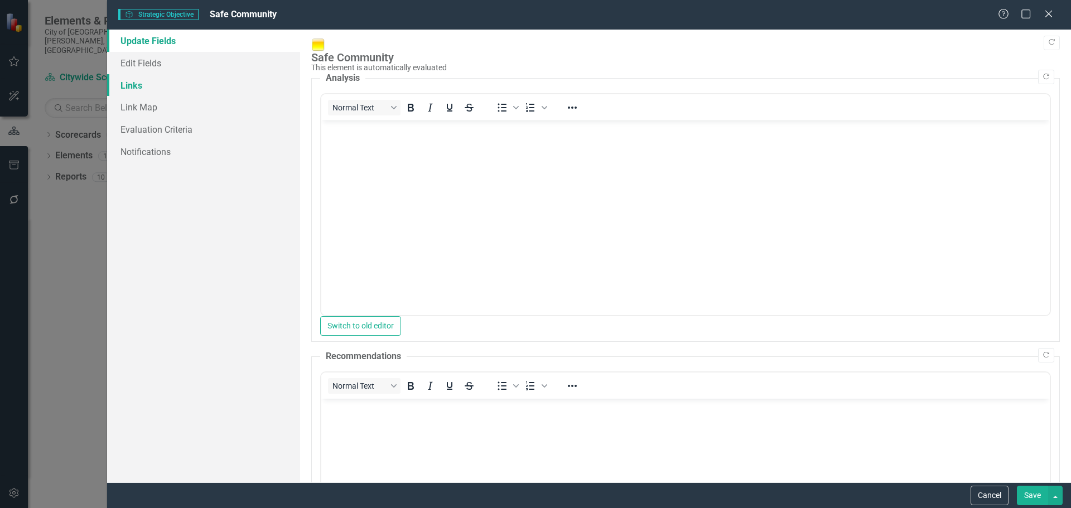
click at [147, 90] on link "Links" at bounding box center [203, 85] width 193 height 22
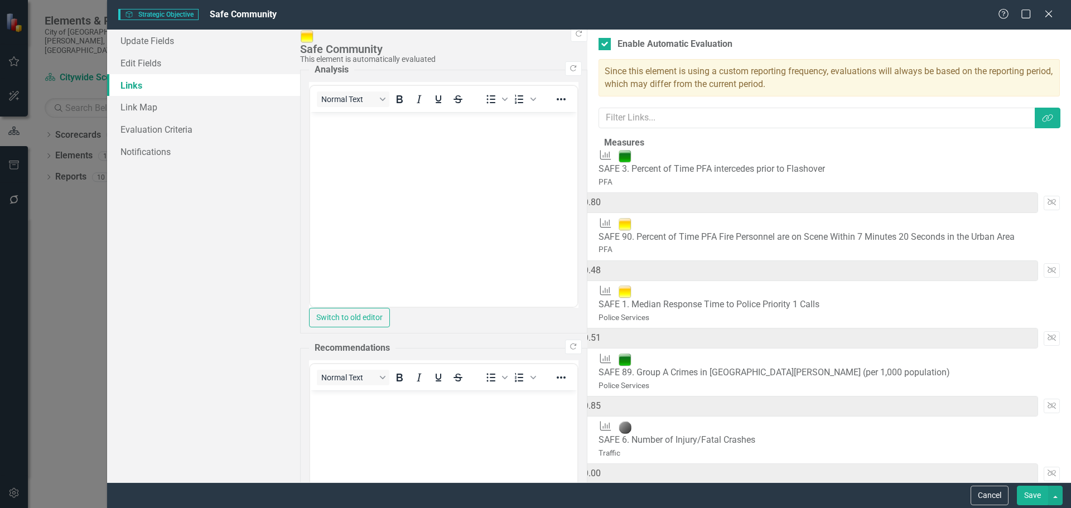
drag, startPoint x: 928, startPoint y: 155, endPoint x: 897, endPoint y: 152, distance: 30.8
click at [897, 188] on div "Q2 2025 16 * 5 = 0.80 Unlink" at bounding box center [828, 202] width 461 height 29
type input "2"
type input "0.10"
type input "86"
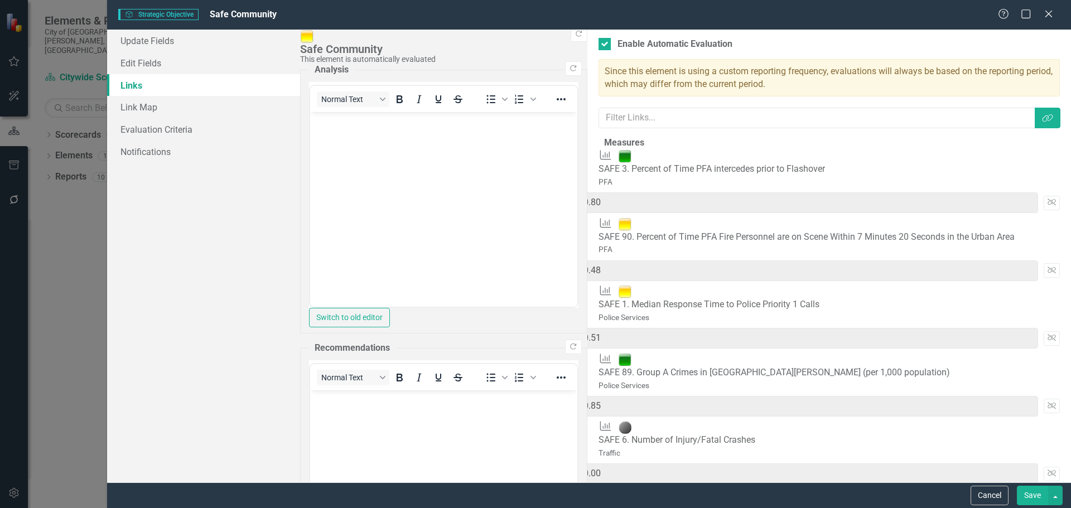
type input "1.94"
type input "20"
type input "1.00"
type input "104"
type input "2.84"
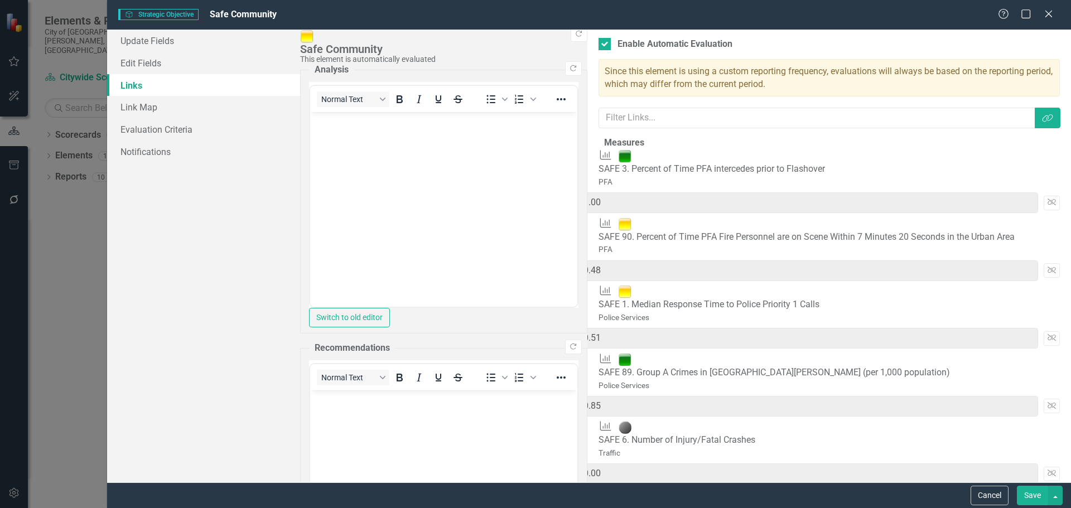
type input "20"
type input "2"
type input "90"
type input "2.42"
type input "0.06"
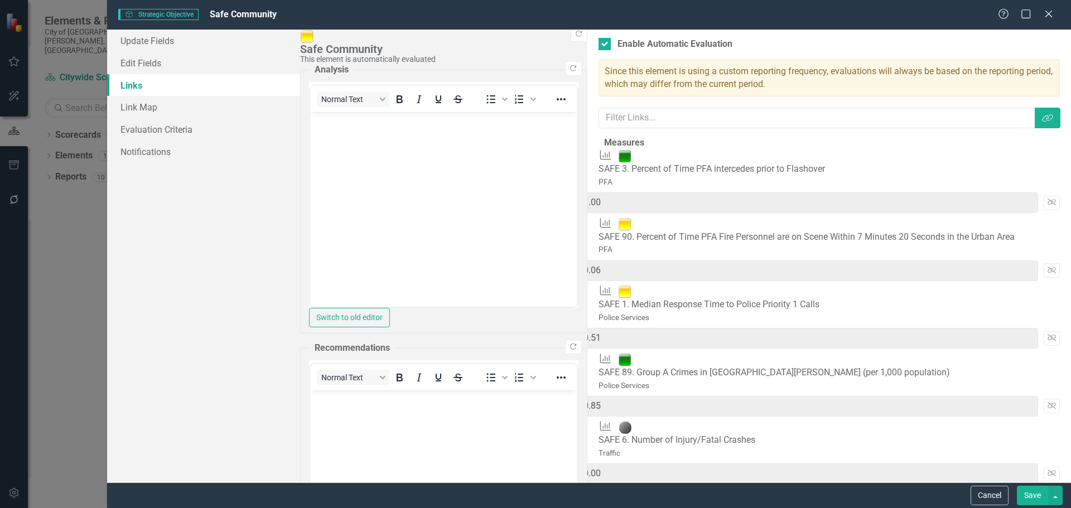
type input "20"
type input "0.60"
type input "108"
type input "2.96"
type input "20"
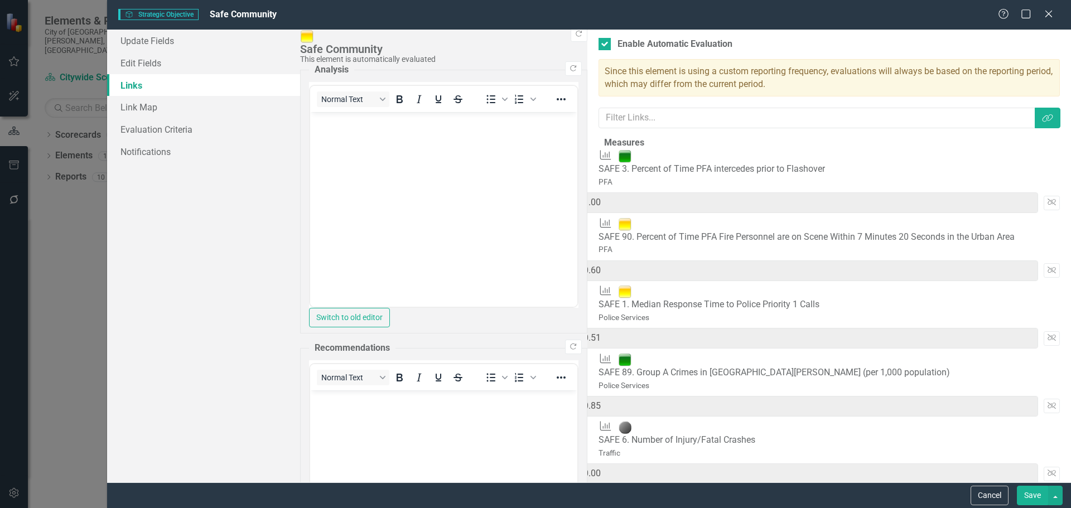
type input "2"
type input "0.06"
type input "93"
type input "2.51"
type input "20"
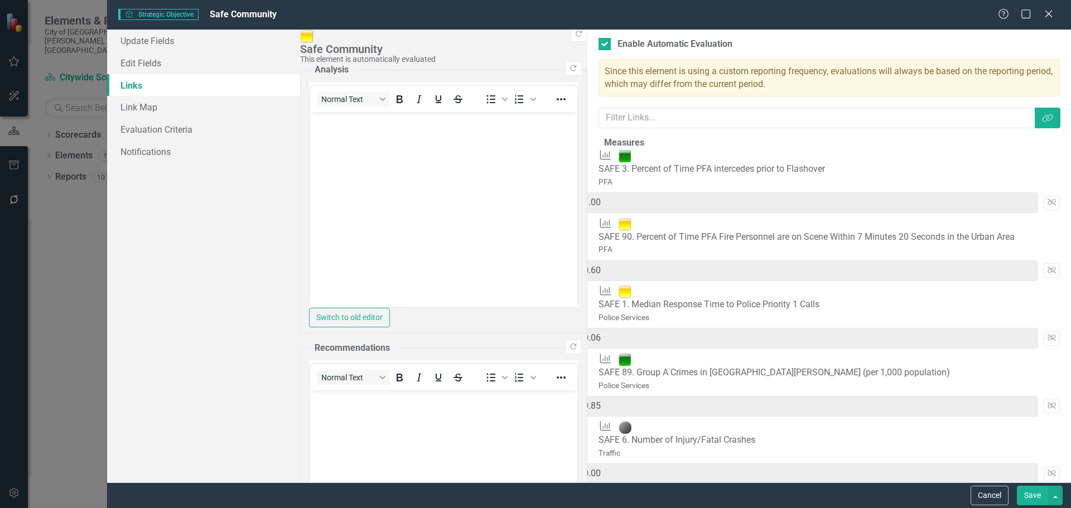
type input "0.60"
type input "111"
type input "3.05"
type input "20"
type input "2"
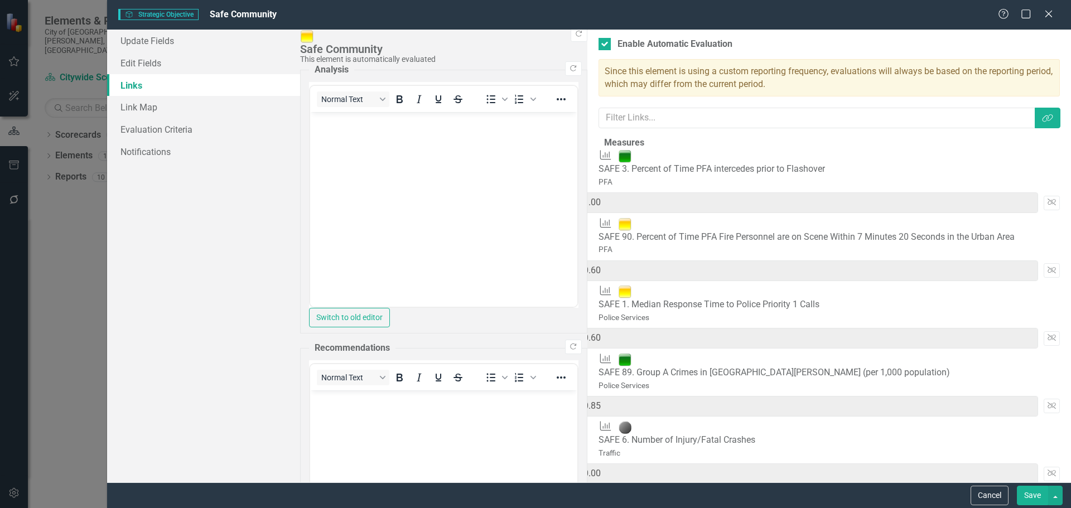
type input "0.10"
type input "96"
type input "2.30"
type input "20"
type input "1.00"
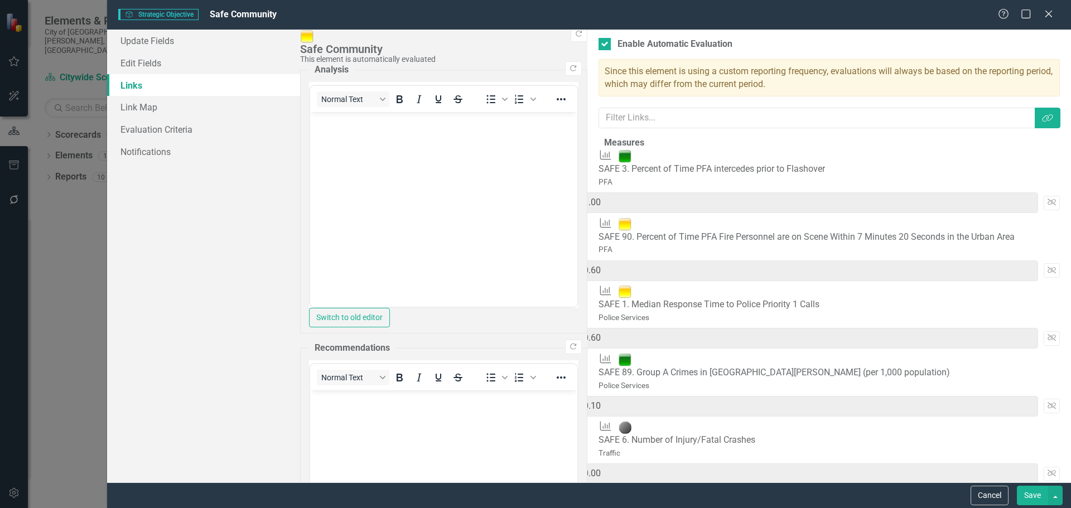
type input "114"
type input "3.20"
type input "20"
type input "97"
type input "2"
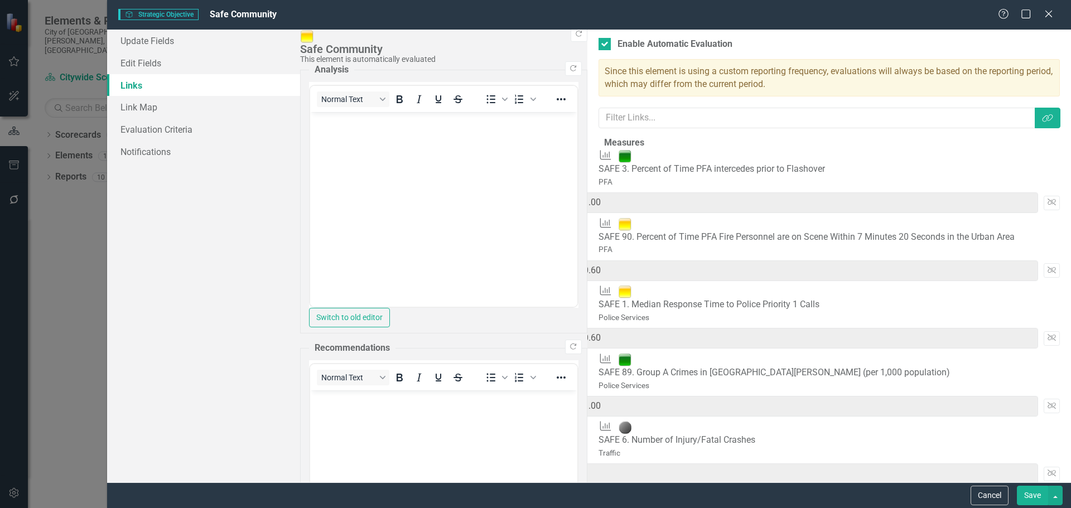
type input "82"
type input "20"
type input "100"
type input "20"
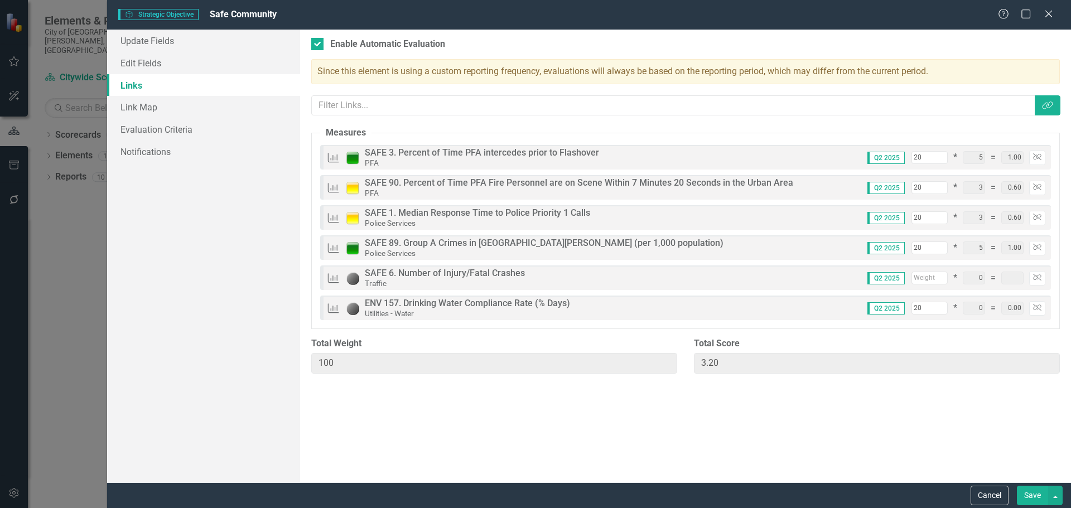
click at [1035, 497] on button "Save" at bounding box center [1032, 496] width 31 height 20
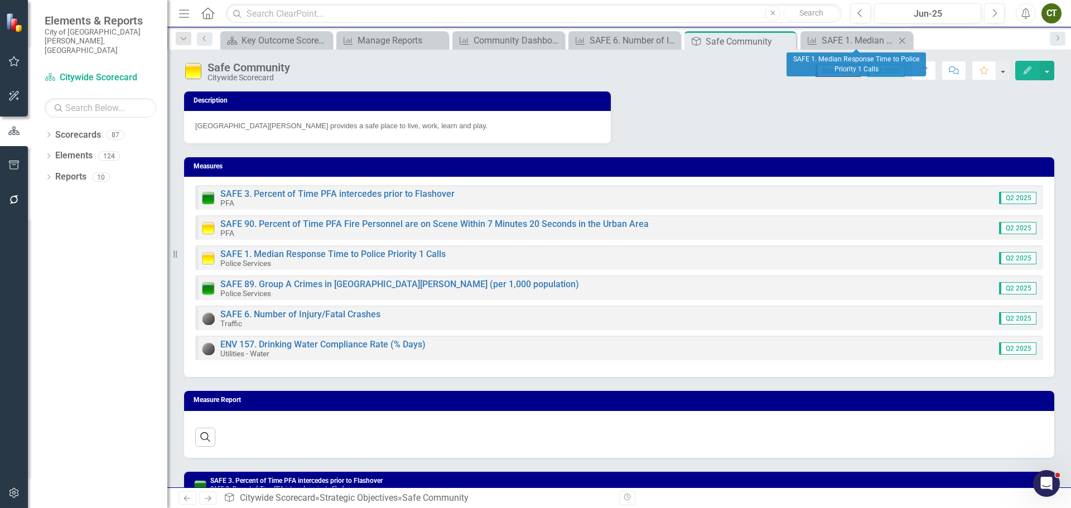
click at [903, 41] on icon at bounding box center [902, 40] width 6 height 6
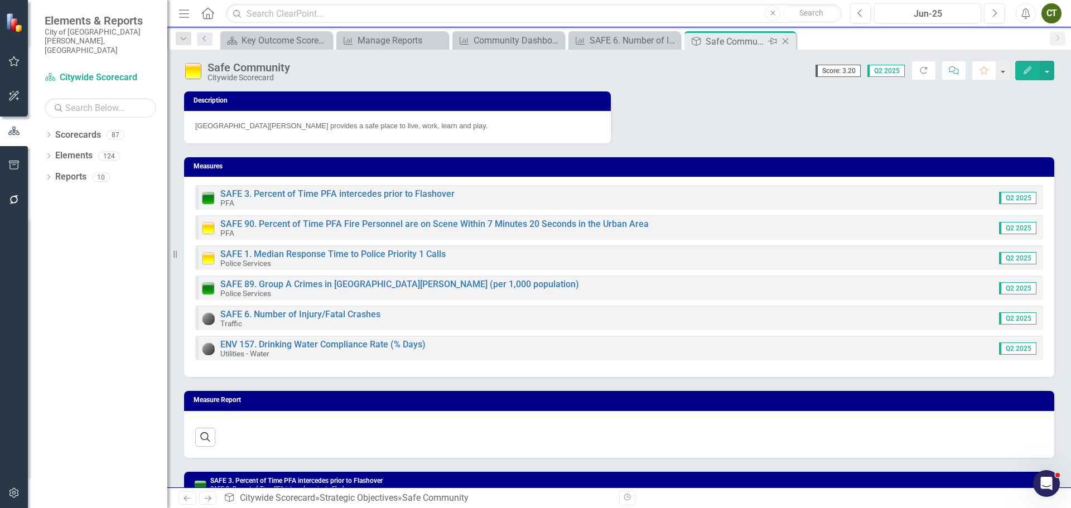
click at [787, 41] on icon "Close" at bounding box center [785, 41] width 11 height 9
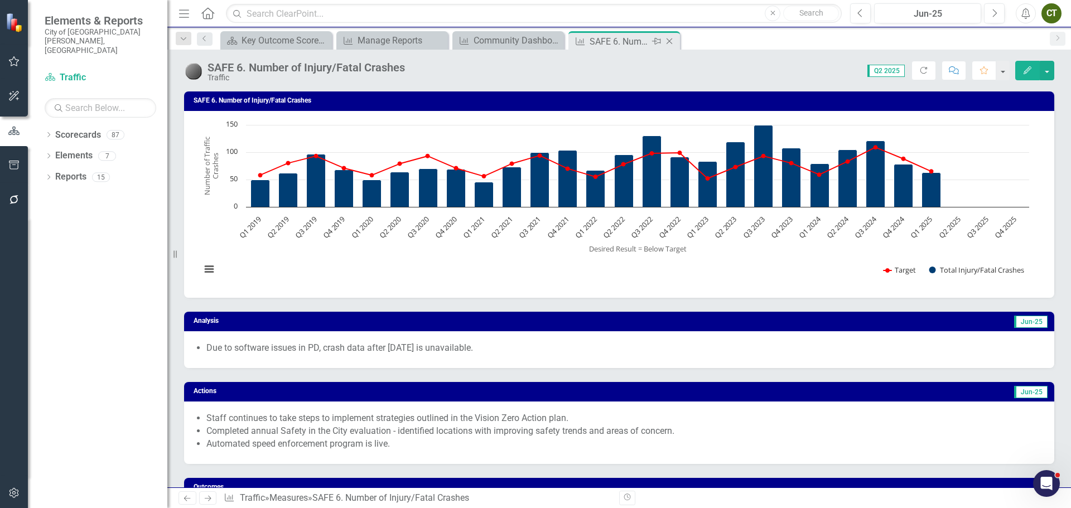
click at [670, 41] on icon at bounding box center [669, 41] width 6 height 6
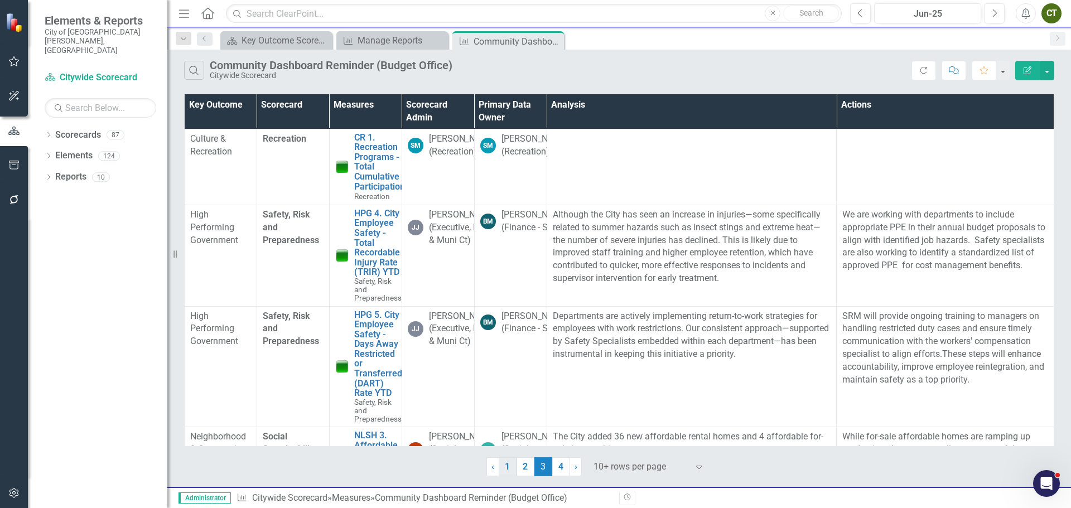
click at [510, 471] on link "1" at bounding box center [508, 466] width 18 height 19
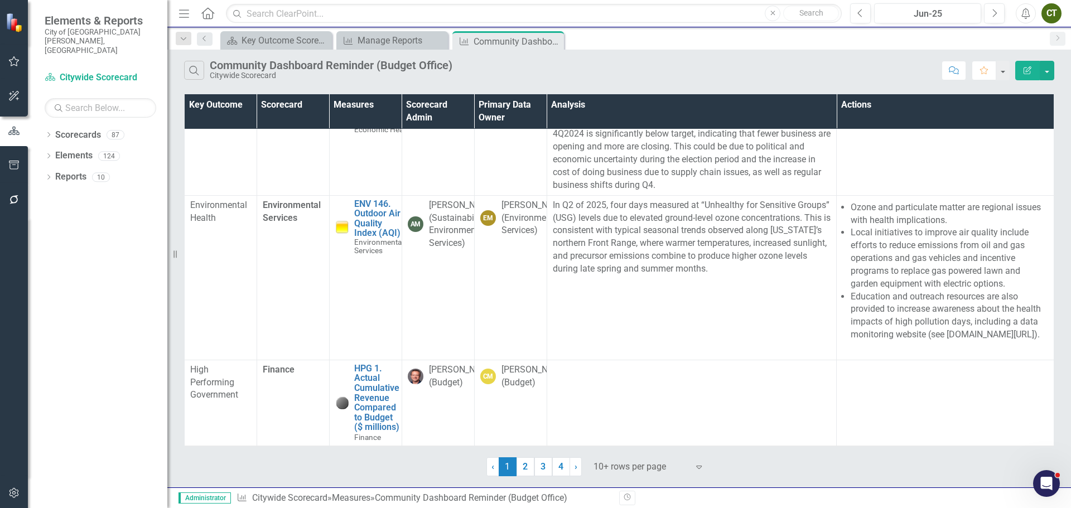
scroll to position [885, 0]
click at [528, 467] on link "2" at bounding box center [525, 466] width 18 height 19
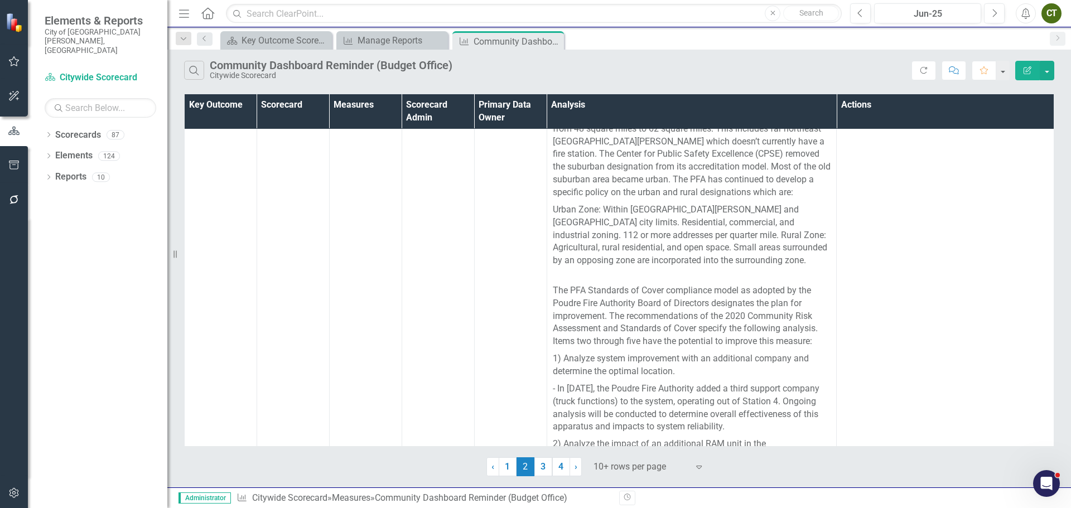
scroll to position [1115, 0]
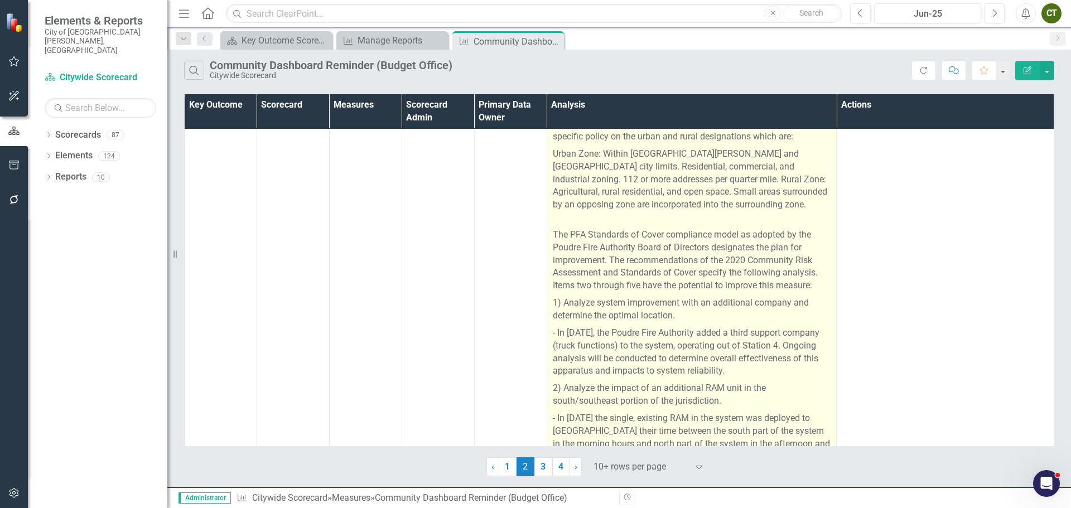
click at [593, 241] on p "The PFA Standards of Cover compliance model as adopted by the Poudre Fire Autho…" at bounding box center [692, 254] width 278 height 81
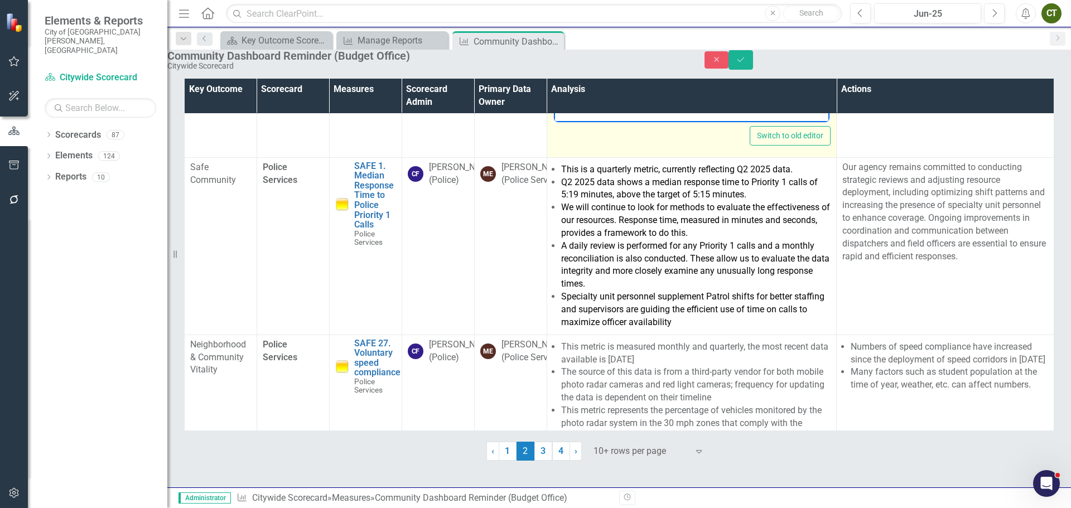
scroll to position [1141, 0]
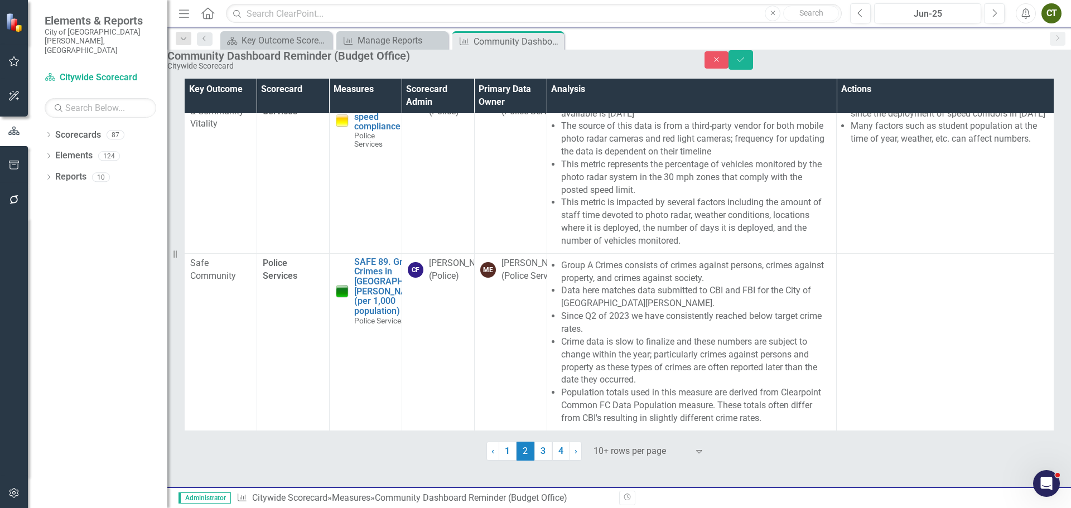
drag, startPoint x: 556, startPoint y: -283, endPoint x: 853, endPoint y: 471, distance: 810.4
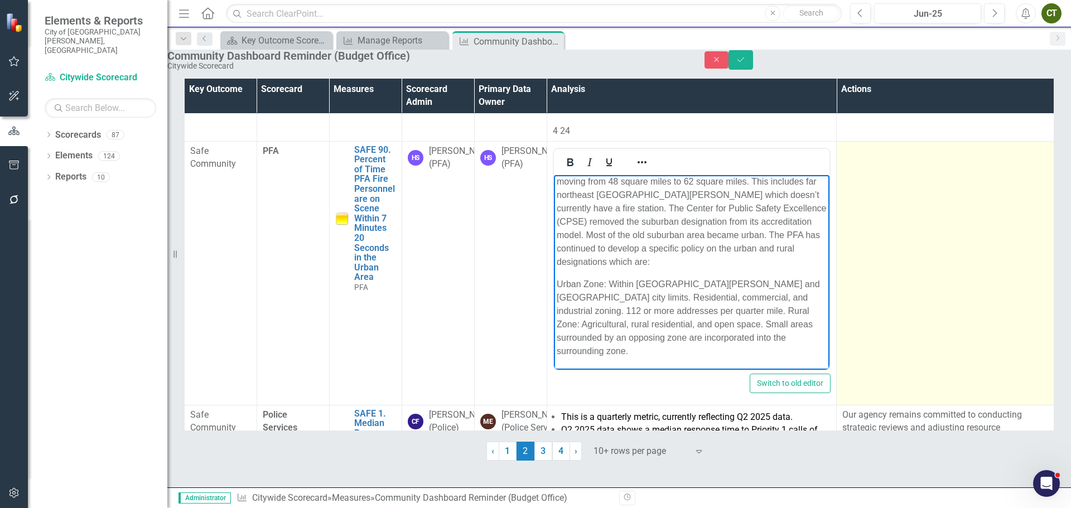
scroll to position [431, 0]
click at [922, 188] on td at bounding box center [944, 273] width 217 height 264
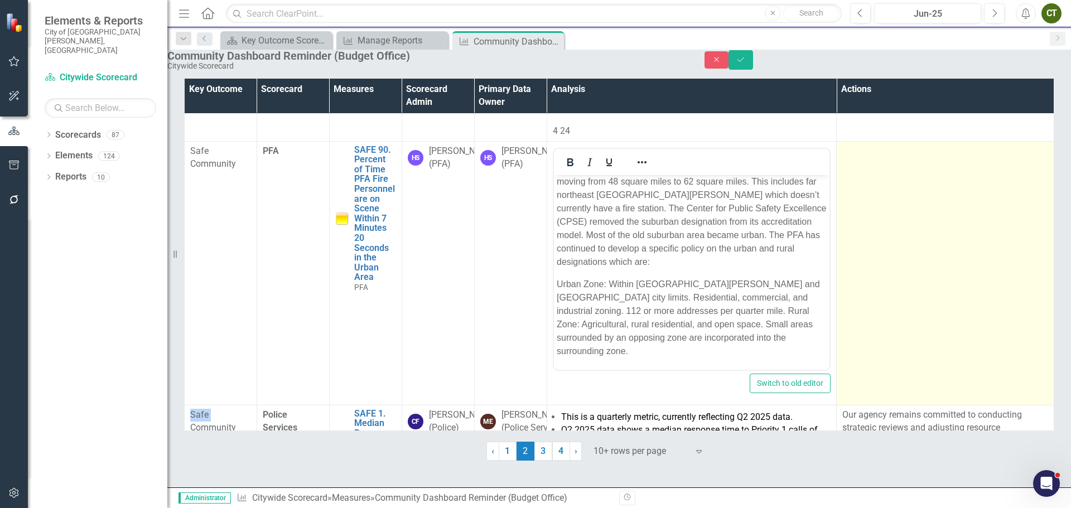
click at [922, 188] on td at bounding box center [944, 273] width 217 height 264
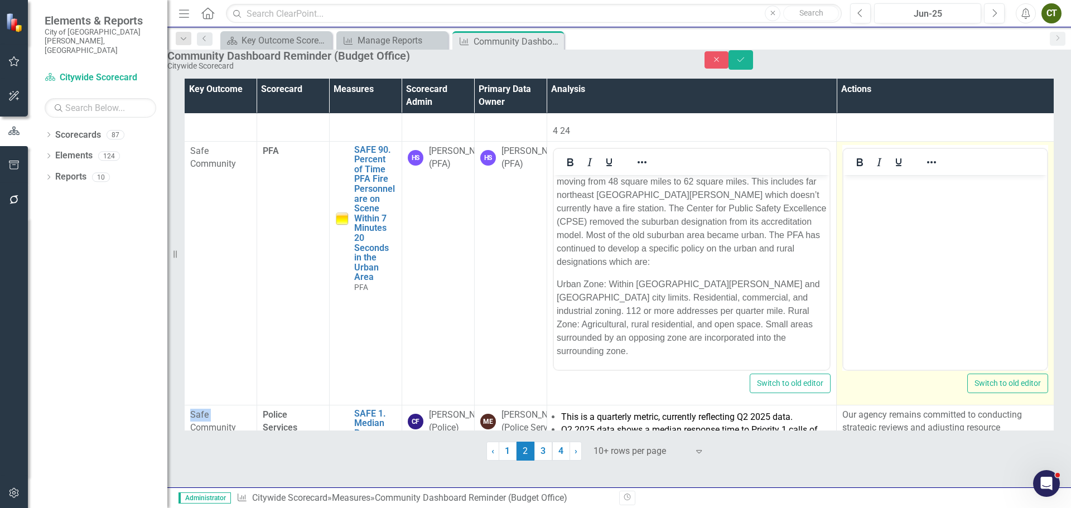
scroll to position [0, 0]
click at [912, 215] on body "Rich Text Area. Press ALT-0 for help." at bounding box center [945, 258] width 204 height 167
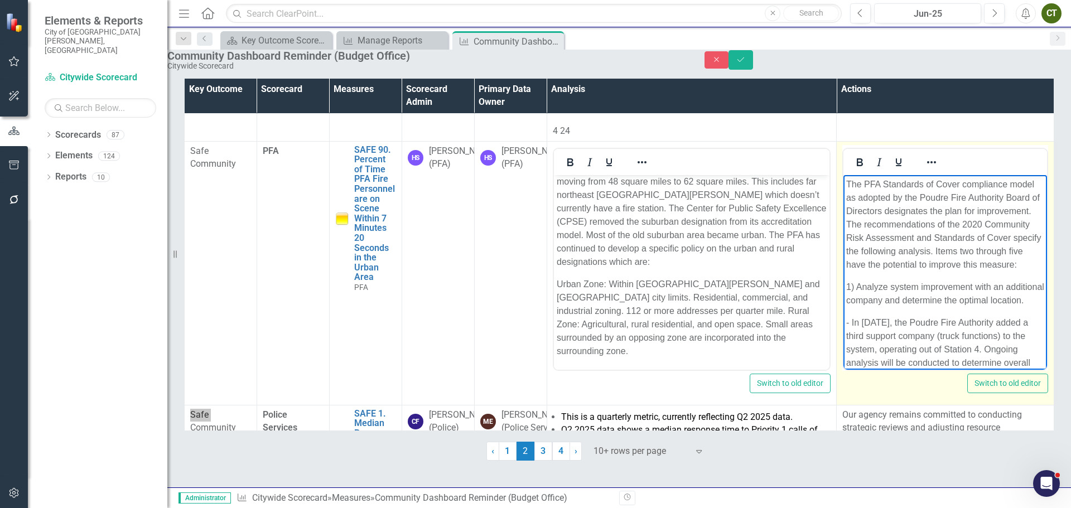
scroll to position [453, 0]
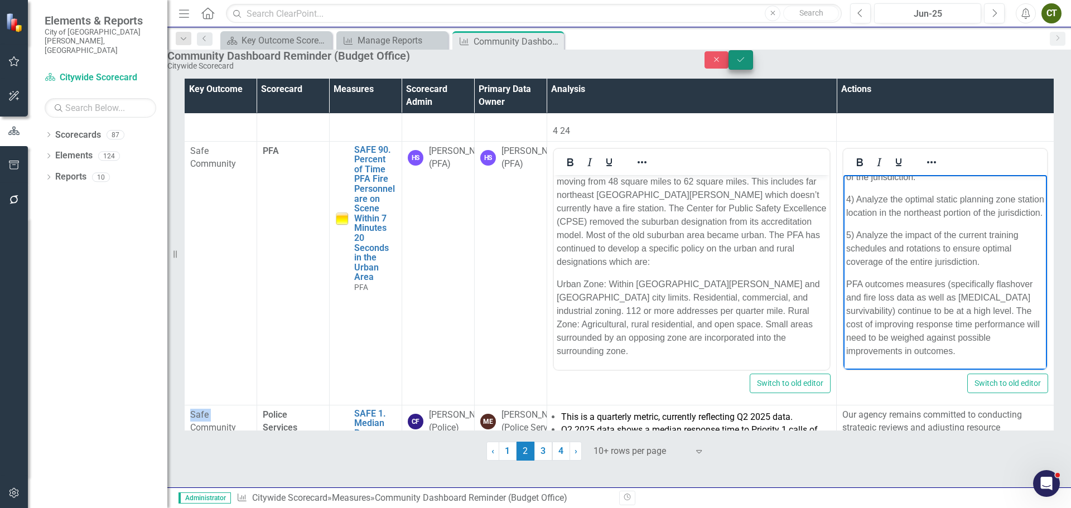
click at [746, 64] on icon "Save" at bounding box center [740, 60] width 10 height 8
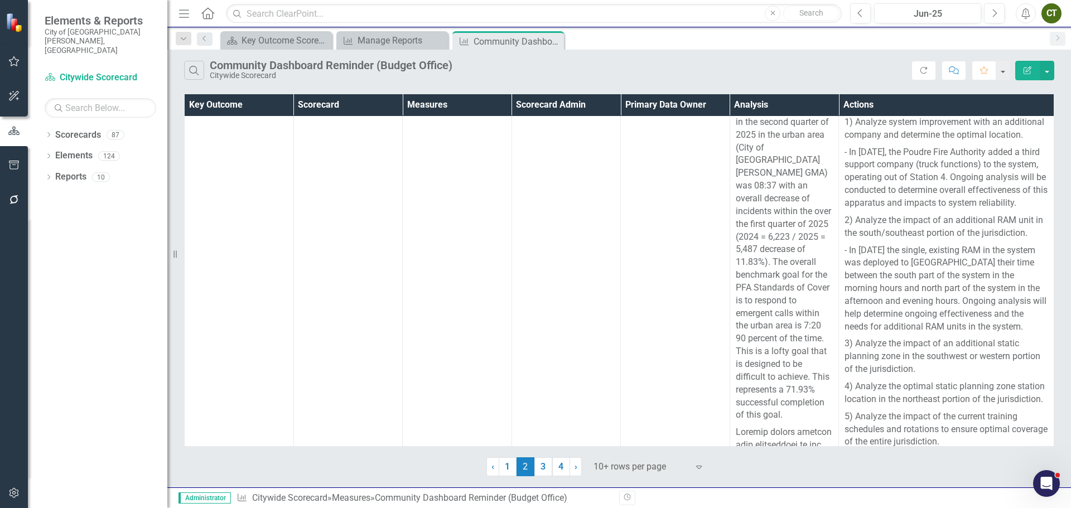
scroll to position [1396, 0]
click at [505, 470] on link "1" at bounding box center [508, 466] width 18 height 19
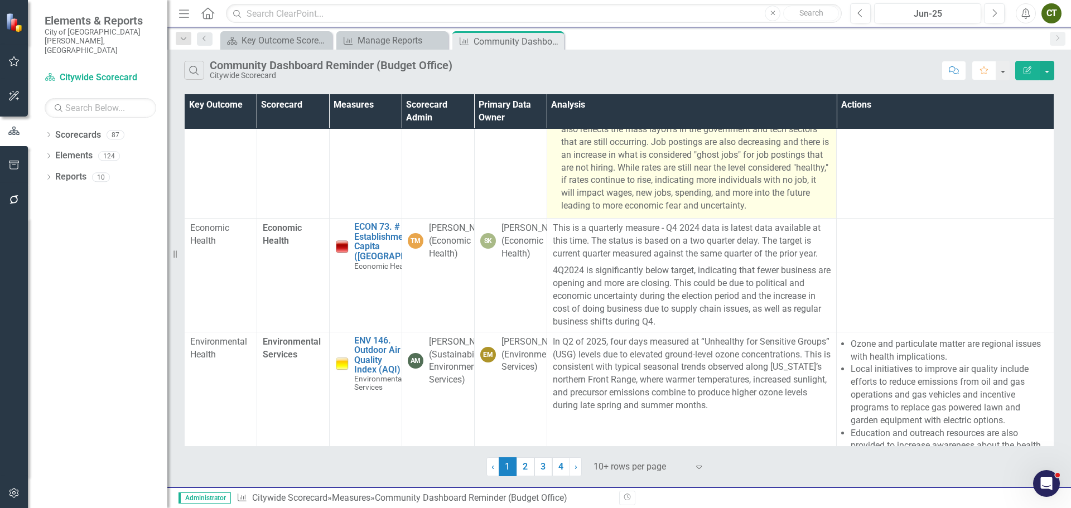
scroll to position [885, 0]
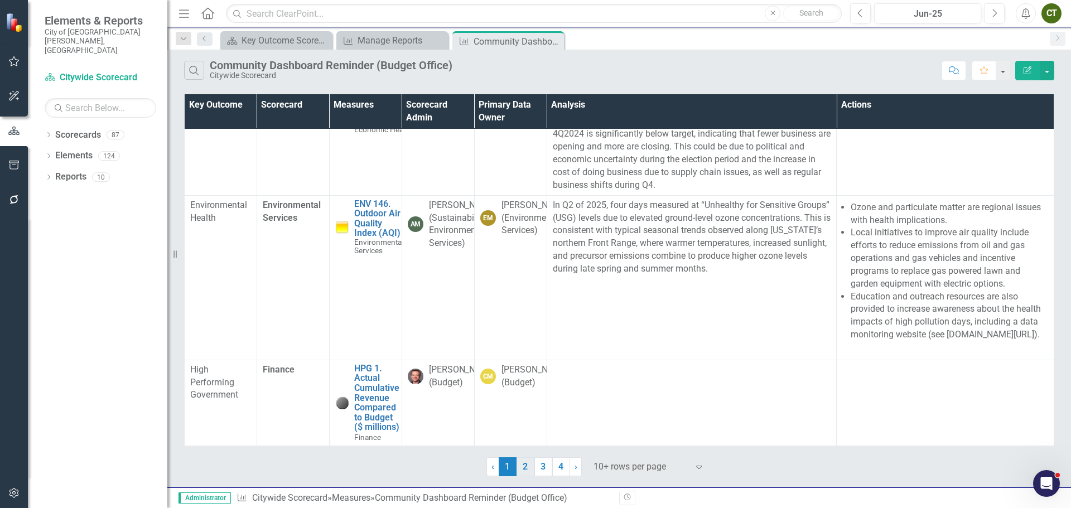
click at [524, 472] on link "2" at bounding box center [525, 466] width 18 height 19
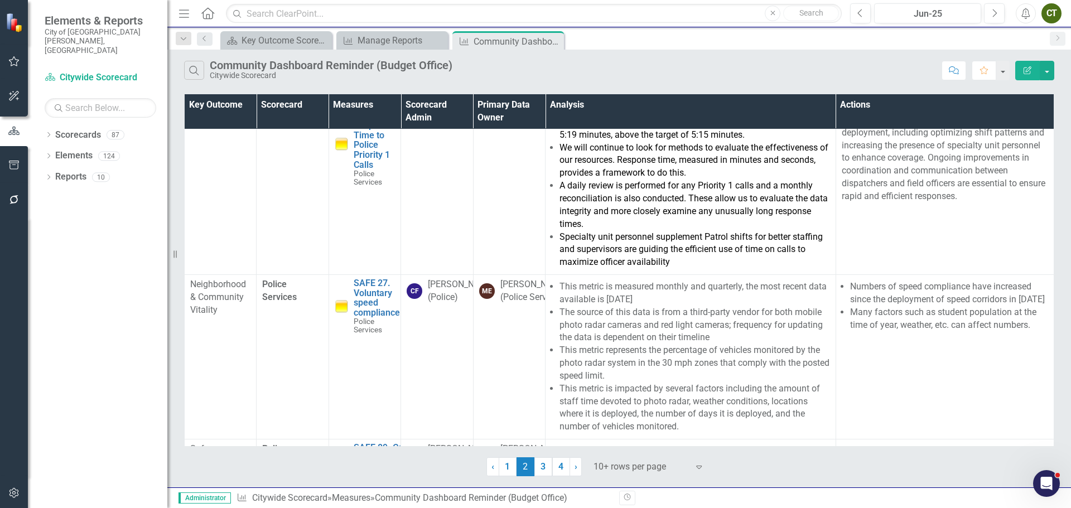
scroll to position [1391, 0]
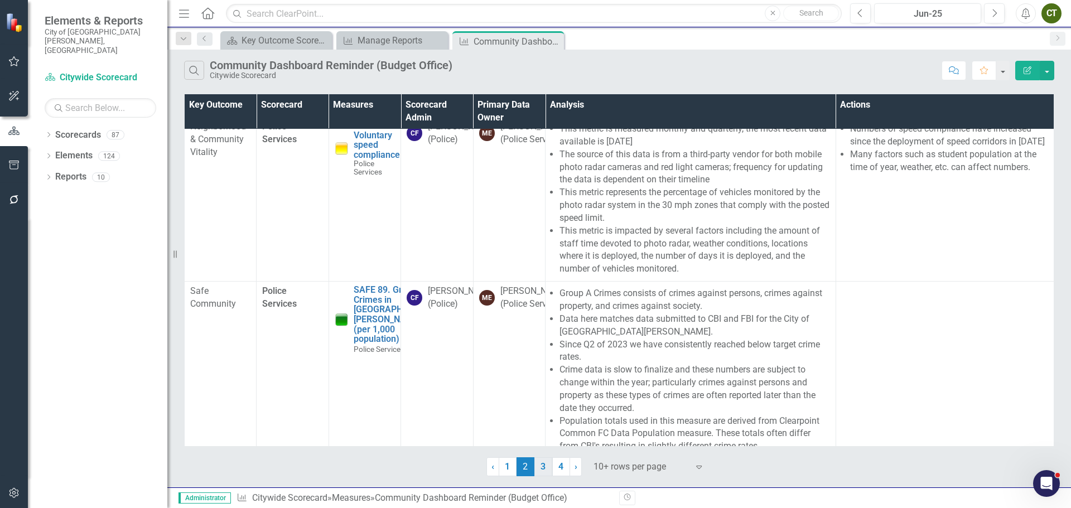
click at [540, 471] on link "3" at bounding box center [543, 466] width 18 height 19
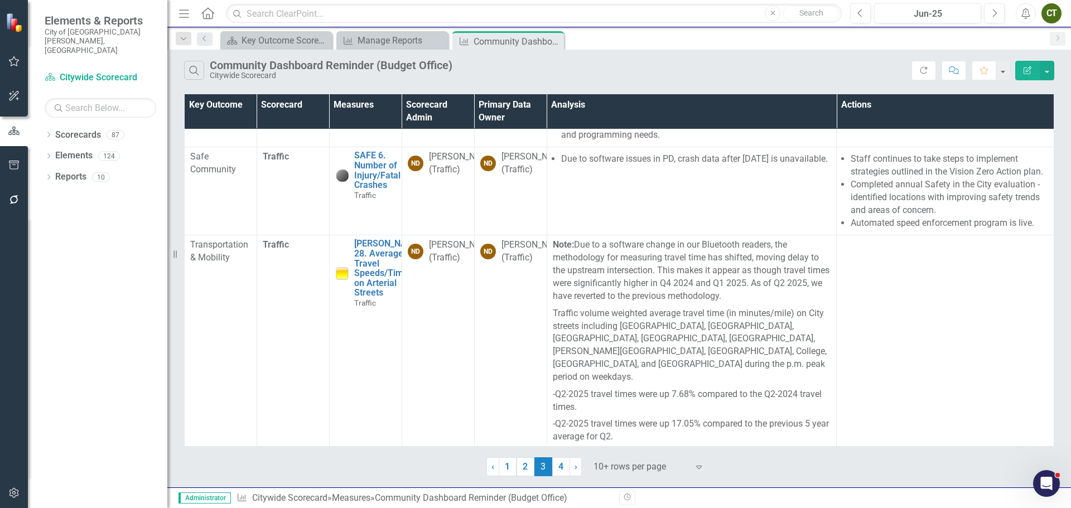
scroll to position [1056, 0]
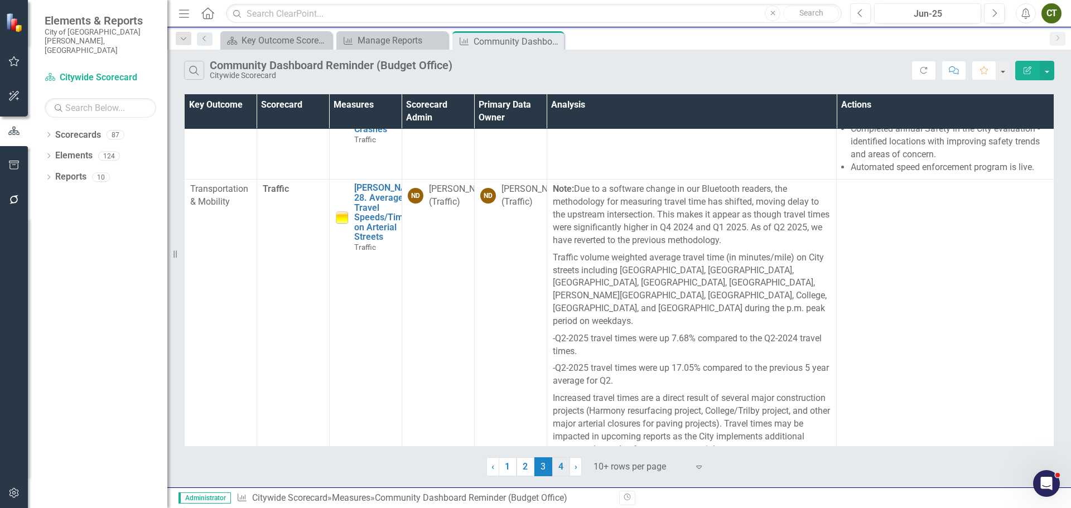
click at [555, 474] on link "4" at bounding box center [561, 466] width 18 height 19
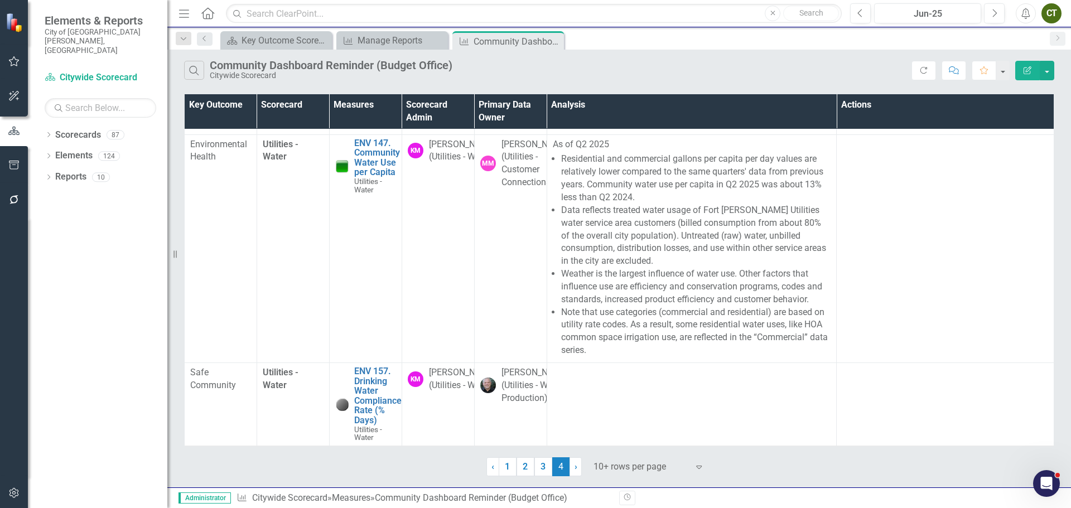
scroll to position [410, 0]
click at [506, 473] on link "1" at bounding box center [508, 466] width 18 height 19
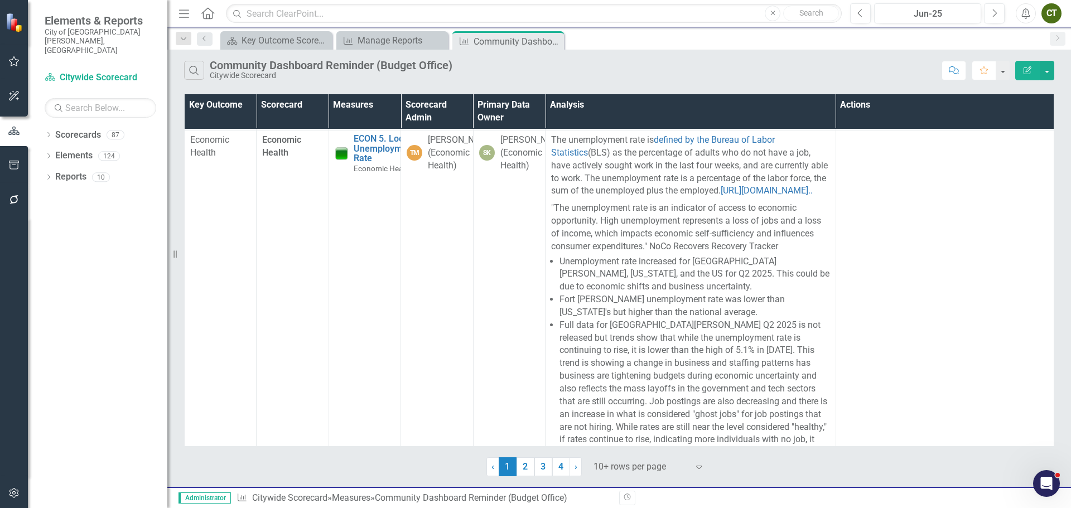
scroll to position [0, 0]
